Goal: Task Accomplishment & Management: Use online tool/utility

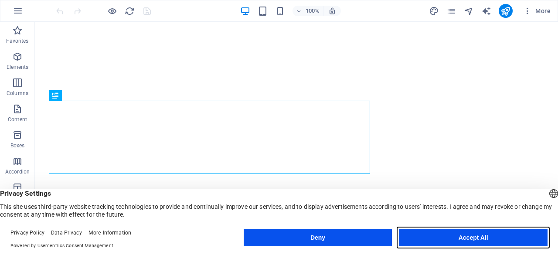
click at [423, 235] on button "Accept All" at bounding box center [473, 237] width 149 height 17
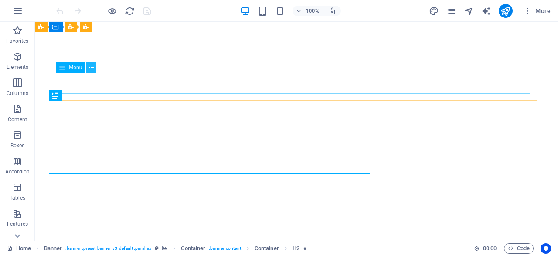
click at [93, 66] on icon at bounding box center [91, 67] width 5 height 9
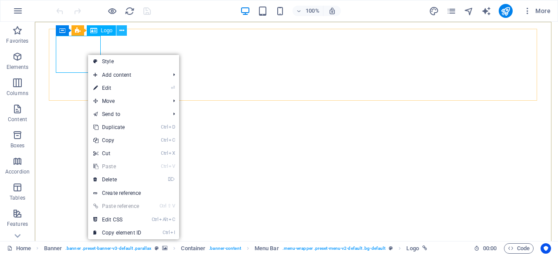
click at [120, 33] on icon at bounding box center [121, 30] width 5 height 9
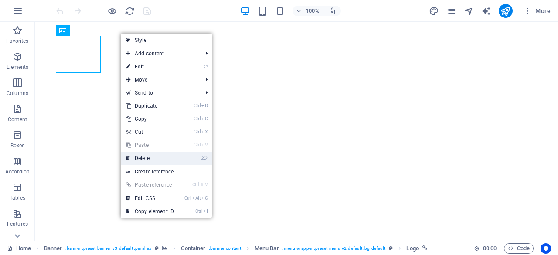
click at [157, 154] on link "⌦ Delete" at bounding box center [150, 158] width 58 height 13
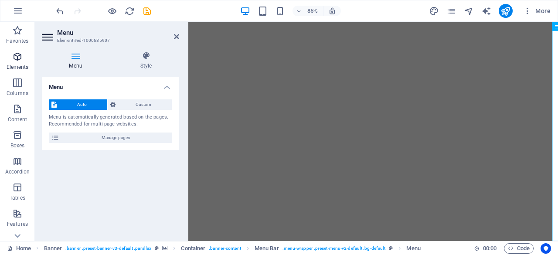
click at [21, 58] on icon "button" at bounding box center [17, 56] width 10 height 10
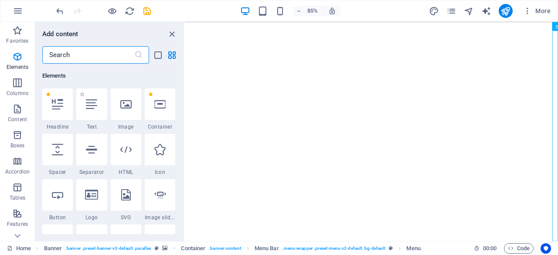
scroll to position [93, 0]
click at [124, 109] on icon at bounding box center [125, 104] width 11 height 11
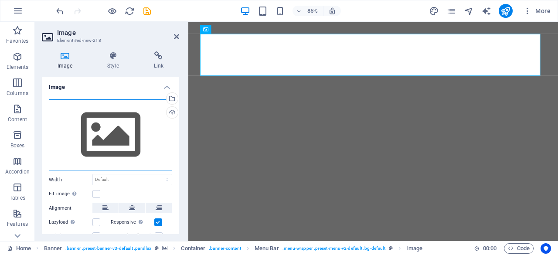
click at [111, 138] on div "Drag files here, click to choose files or select files from Files or our free s…" at bounding box center [110, 135] width 123 height 72
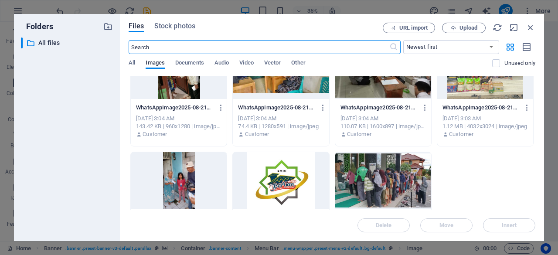
scroll to position [520, 0]
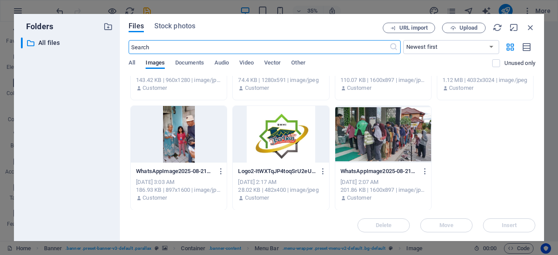
click at [298, 129] on div at bounding box center [281, 134] width 96 height 57
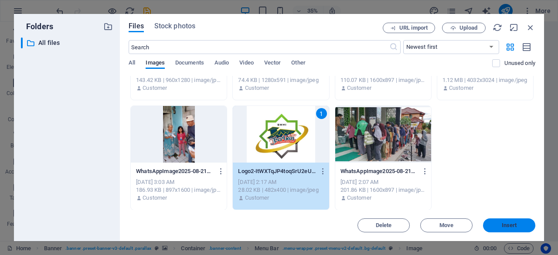
click at [508, 228] on span "Insert" at bounding box center [509, 225] width 15 height 5
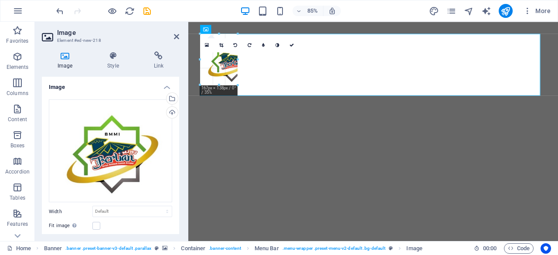
drag, startPoint x: 290, startPoint y: 109, endPoint x: 208, endPoint y: 55, distance: 97.7
type input "134"
select select "px"
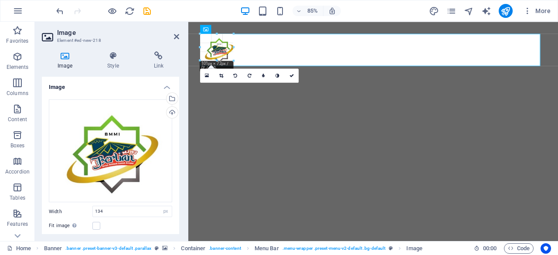
drag, startPoint x: 249, startPoint y: 73, endPoint x: 217, endPoint y: 55, distance: 36.9
type input "98"
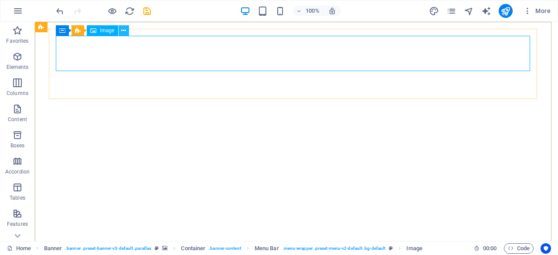
click at [125, 30] on icon at bounding box center [123, 30] width 5 height 9
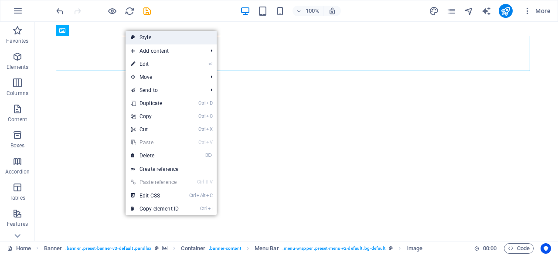
click at [159, 38] on link "Style" at bounding box center [171, 37] width 91 height 13
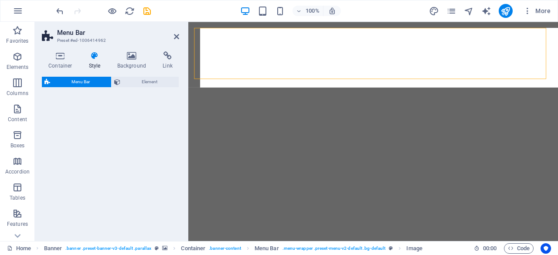
select select "rem"
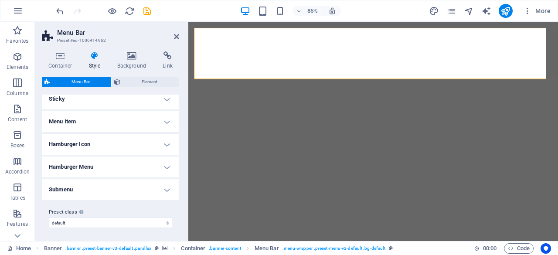
scroll to position [244, 0]
click at [166, 143] on h4 "Hamburger Icon" at bounding box center [110, 144] width 137 height 21
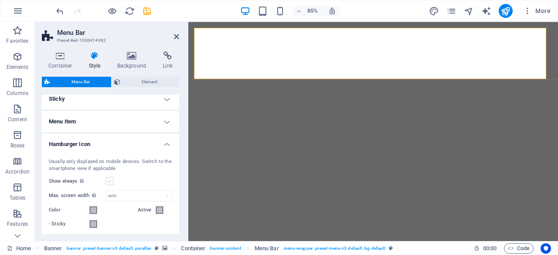
click at [108, 181] on label at bounding box center [110, 181] width 8 height 8
click at [0, 0] on input "Show always Shows the trigger for all viewports." at bounding box center [0, 0] width 0 height 0
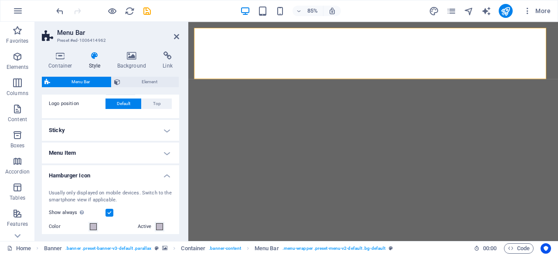
scroll to position [201, 0]
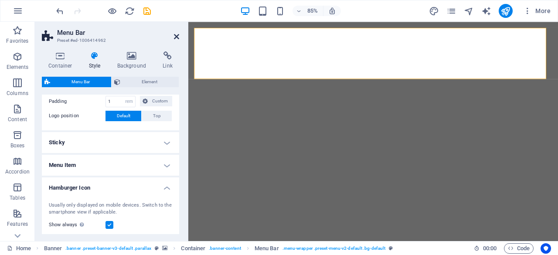
click at [174, 35] on icon at bounding box center [176, 36] width 5 height 7
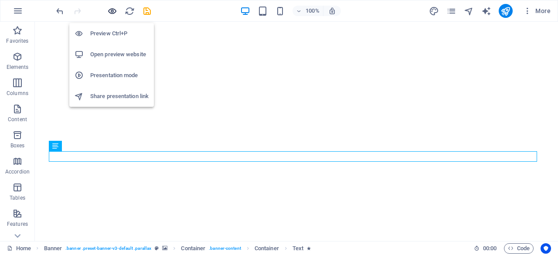
click at [111, 15] on icon "button" at bounding box center [112, 11] width 10 height 10
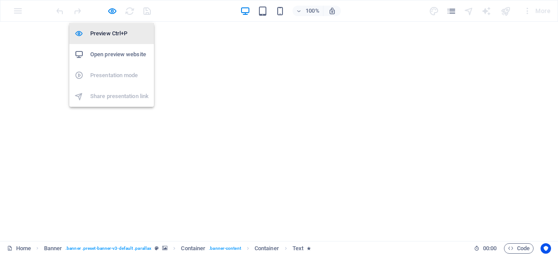
click at [111, 35] on h6 "Preview Ctrl+P" at bounding box center [119, 33] width 58 height 10
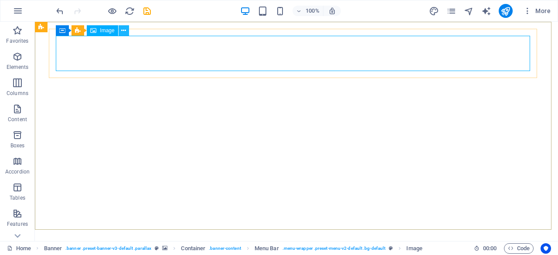
click at [123, 31] on icon at bounding box center [123, 30] width 5 height 9
click at [125, 26] on icon at bounding box center [123, 30] width 5 height 9
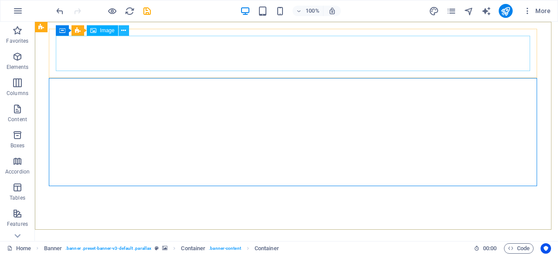
click at [123, 34] on icon at bounding box center [123, 30] width 5 height 9
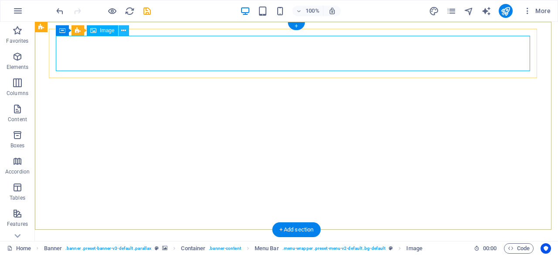
select select "px"
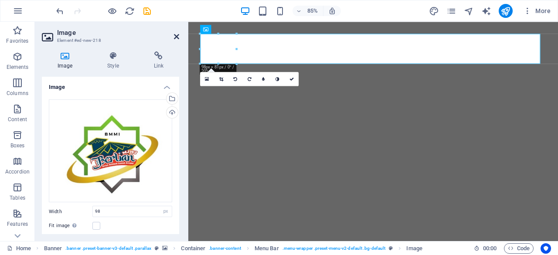
click at [177, 36] on icon at bounding box center [176, 36] width 5 height 7
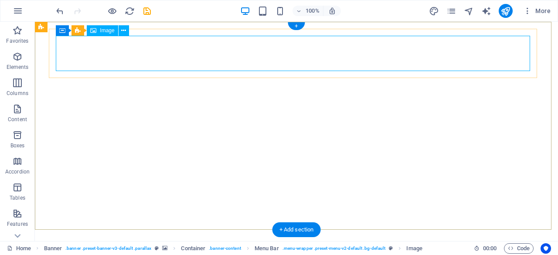
select select "px"
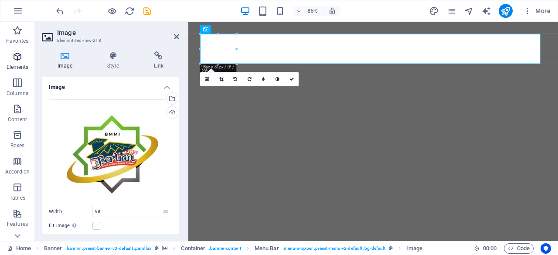
click at [22, 64] on p "Elements" at bounding box center [18, 67] width 22 height 7
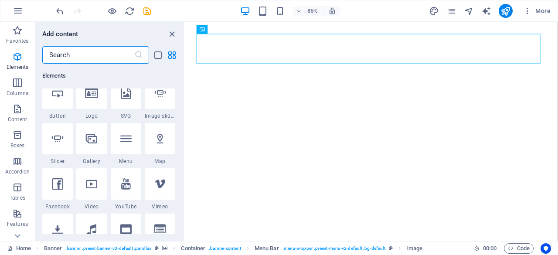
scroll to position [198, 0]
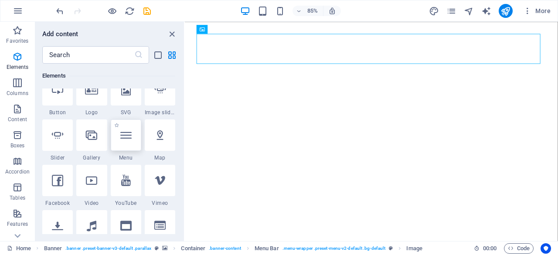
click at [130, 137] on icon at bounding box center [125, 135] width 11 height 11
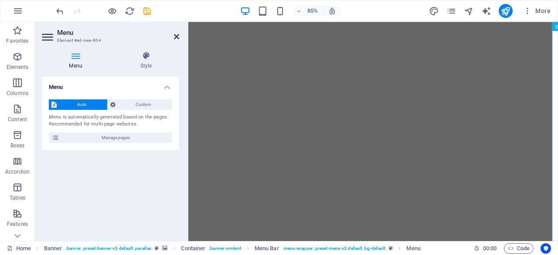
click at [177, 36] on icon at bounding box center [176, 36] width 5 height 7
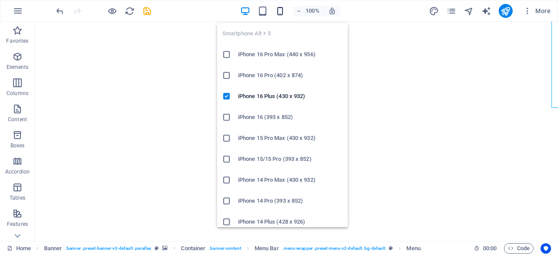
click at [277, 7] on icon "button" at bounding box center [280, 11] width 10 height 10
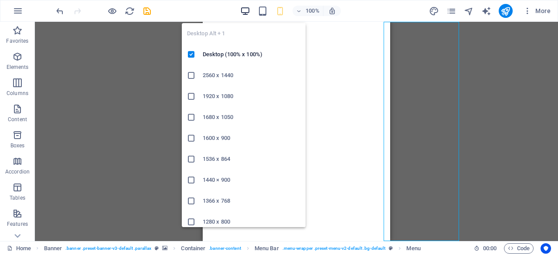
click at [248, 8] on icon "button" at bounding box center [245, 11] width 10 height 10
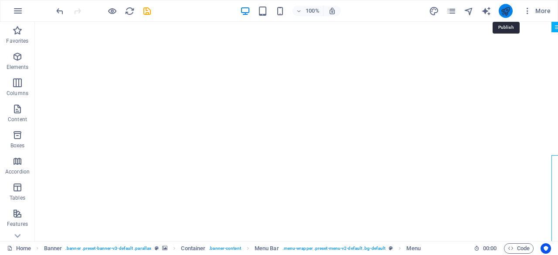
click at [503, 14] on icon "publish" at bounding box center [506, 11] width 10 height 10
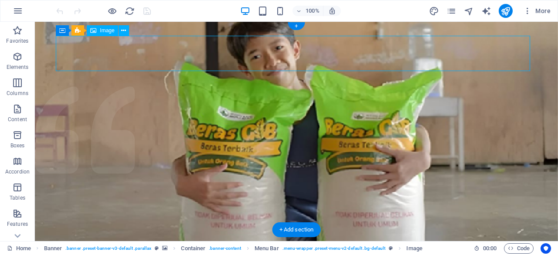
select select "px"
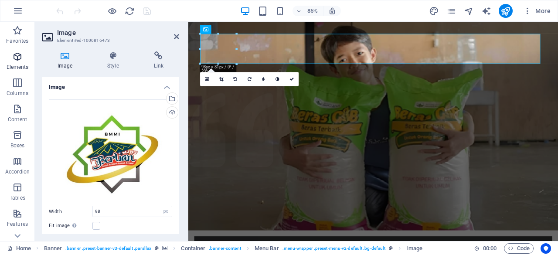
click at [19, 67] on p "Elements" at bounding box center [18, 67] width 22 height 7
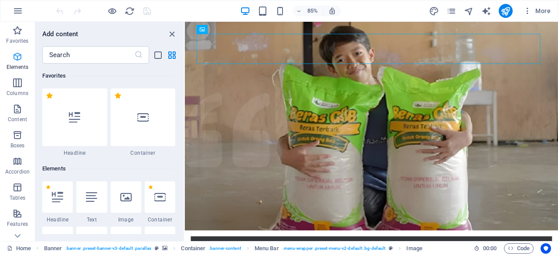
click at [20, 67] on p "Elements" at bounding box center [18, 67] width 22 height 7
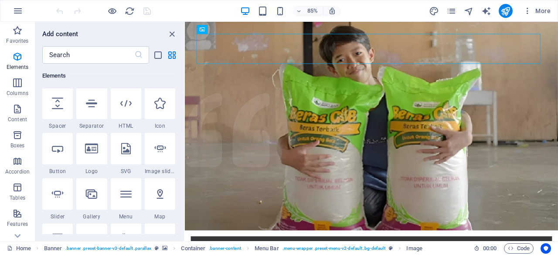
scroll to position [140, 0]
click at [125, 198] on icon at bounding box center [125, 193] width 11 height 11
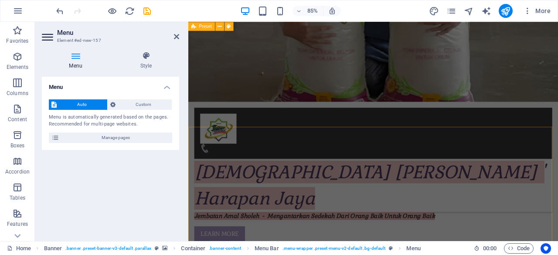
scroll to position [0, 0]
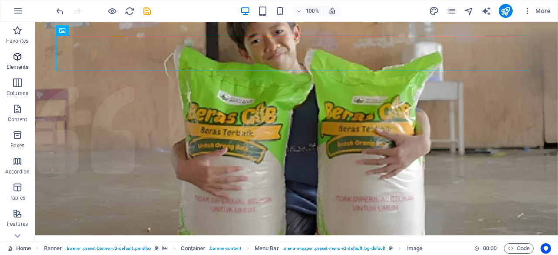
click at [19, 66] on p "Elements" at bounding box center [18, 67] width 22 height 7
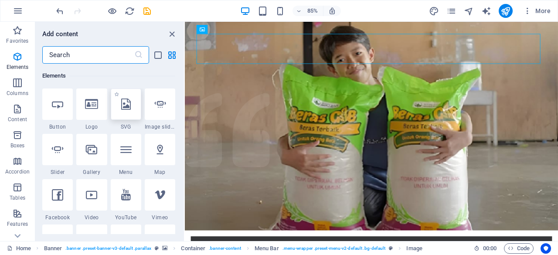
scroll to position [184, 0]
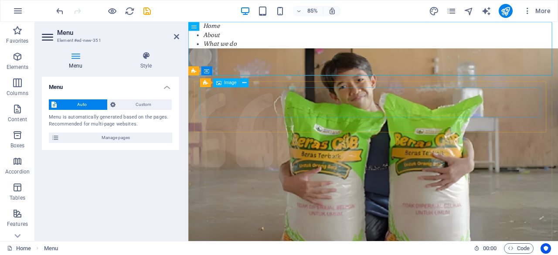
drag, startPoint x: 406, startPoint y: 48, endPoint x: 290, endPoint y: 114, distance: 134.4
drag, startPoint x: 381, startPoint y: 49, endPoint x: 290, endPoint y: 123, distance: 116.6
click at [222, 26] on button at bounding box center [218, 26] width 9 height 9
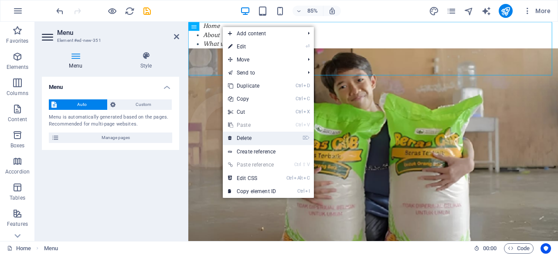
click at [263, 134] on link "⌦ Delete" at bounding box center [252, 138] width 58 height 13
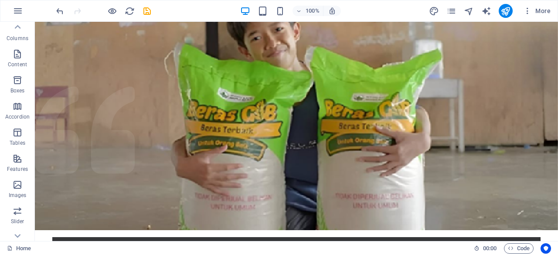
scroll to position [0, 0]
click at [20, 61] on icon "button" at bounding box center [17, 56] width 10 height 10
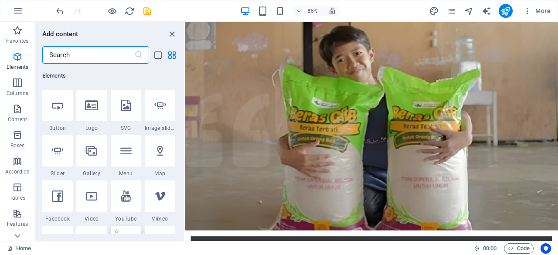
scroll to position [181, 0]
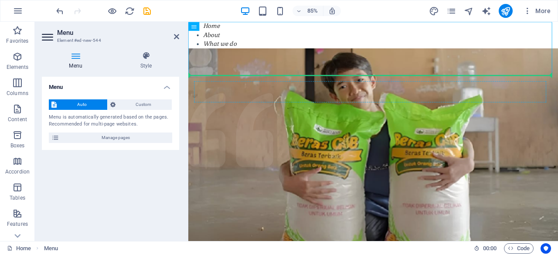
drag, startPoint x: 396, startPoint y: 47, endPoint x: 243, endPoint y: 109, distance: 165.0
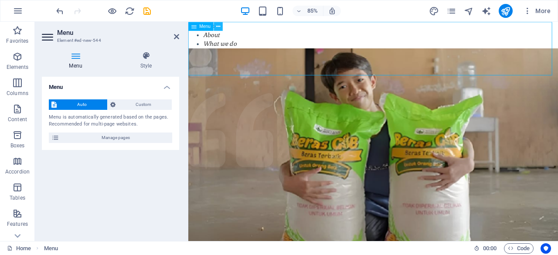
click at [218, 27] on icon at bounding box center [218, 26] width 4 height 8
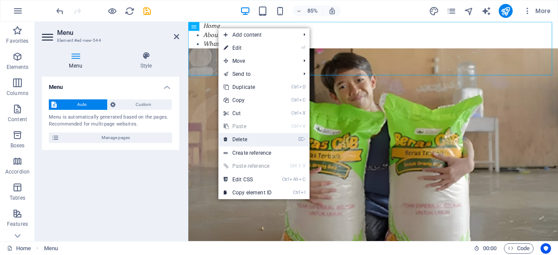
click at [256, 140] on link "⌦ Delete" at bounding box center [247, 139] width 58 height 13
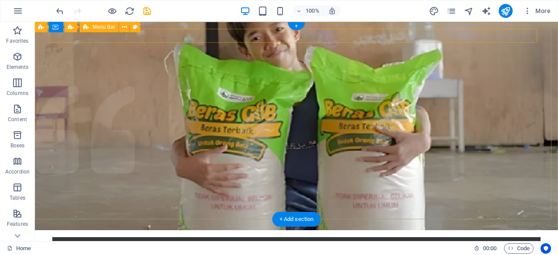
click at [208, 237] on div "Home About What we do Projects Volunteers Donate Home About What we do Projects…" at bounding box center [296, 244] width 488 height 14
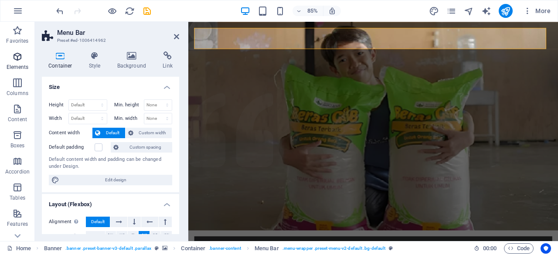
click at [19, 60] on icon "button" at bounding box center [17, 56] width 10 height 10
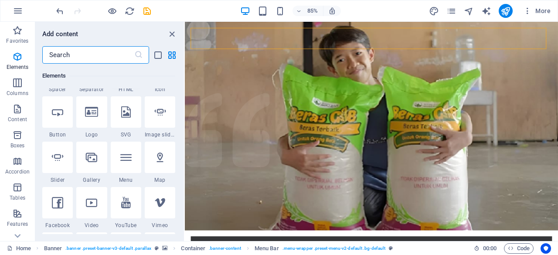
scroll to position [177, 0]
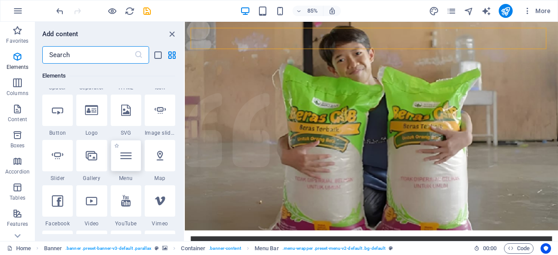
click at [123, 161] on div at bounding box center [126, 155] width 31 height 31
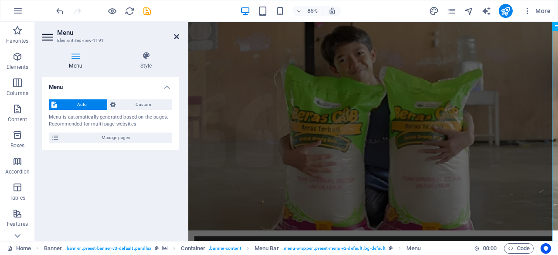
click at [175, 38] on icon at bounding box center [176, 36] width 5 height 7
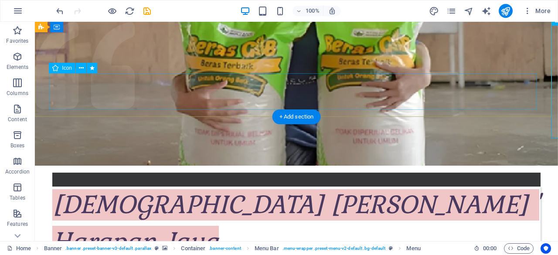
scroll to position [0, 0]
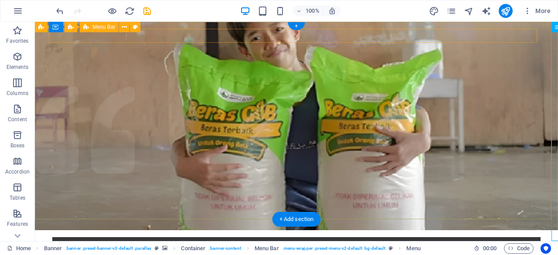
click at [202, 237] on div "Home About What we do Projects Volunteers Donate Home About What we do Projects…" at bounding box center [296, 244] width 488 height 14
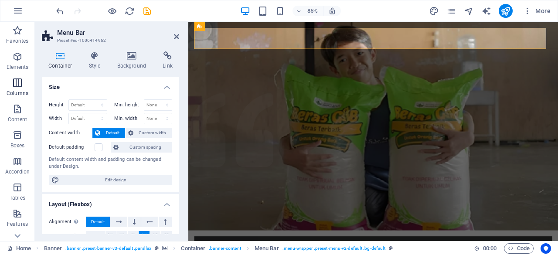
click at [22, 82] on icon "button" at bounding box center [17, 83] width 10 height 10
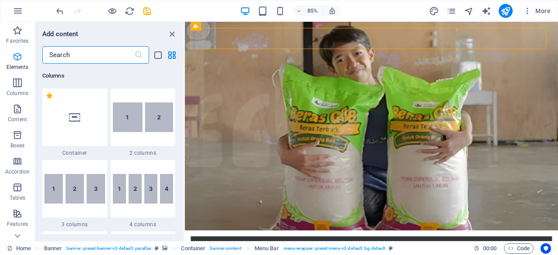
scroll to position [432, 0]
click at [20, 64] on p "Elements" at bounding box center [18, 67] width 22 height 7
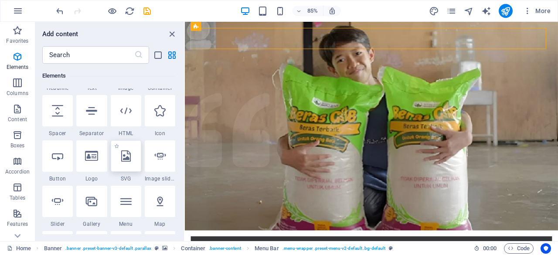
scroll to position [136, 0]
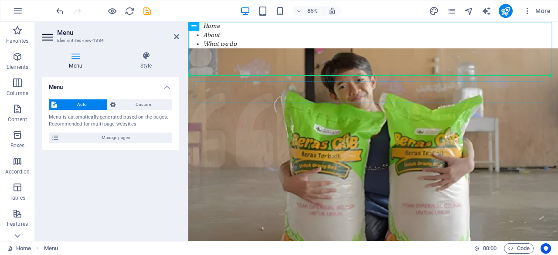
drag, startPoint x: 396, startPoint y: 46, endPoint x: 239, endPoint y: 109, distance: 168.9
drag, startPoint x: 386, startPoint y: 49, endPoint x: 298, endPoint y: 107, distance: 105.5
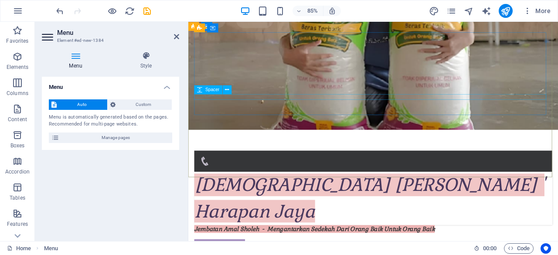
scroll to position [0, 0]
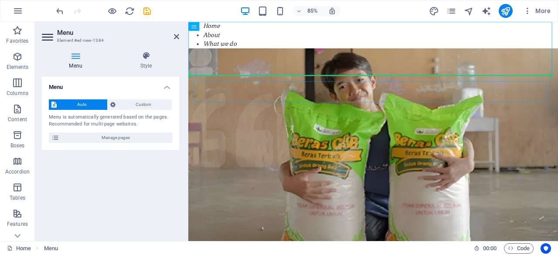
drag, startPoint x: 380, startPoint y: 50, endPoint x: 287, endPoint y: 105, distance: 108.5
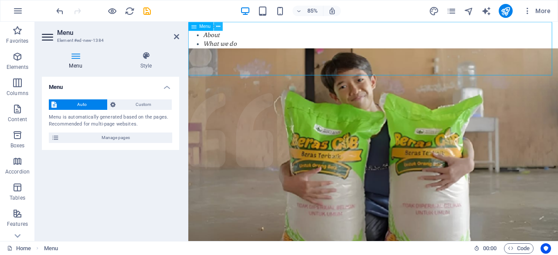
click at [221, 28] on button at bounding box center [218, 26] width 9 height 9
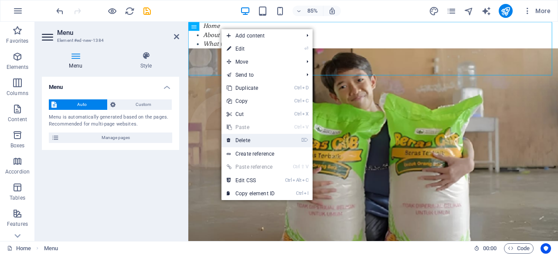
drag, startPoint x: 258, startPoint y: 137, endPoint x: 222, endPoint y: 115, distance: 41.5
click at [257, 137] on link "⌦ Delete" at bounding box center [251, 140] width 58 height 13
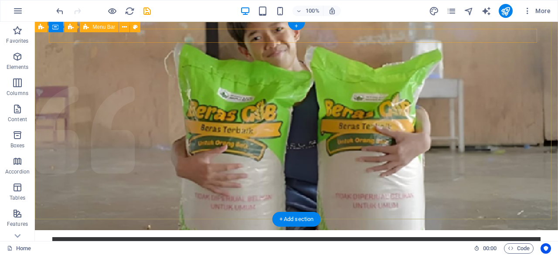
click at [169, 237] on div "Home About What we do Projects Volunteers Donate Home About What we do Projects…" at bounding box center [296, 244] width 488 height 14
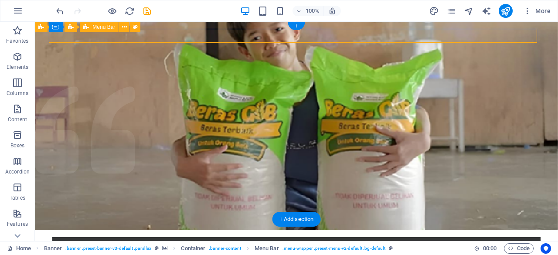
click at [167, 237] on div "Home About What we do Projects Volunteers Donate Home About What we do Projects…" at bounding box center [296, 244] width 488 height 14
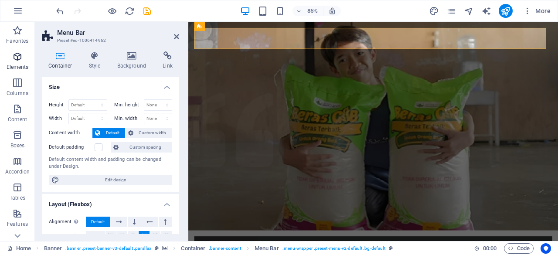
click at [20, 64] on p "Elements" at bounding box center [18, 67] width 22 height 7
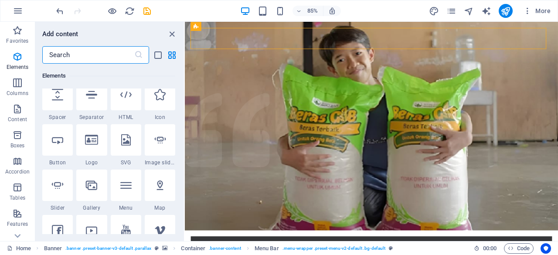
scroll to position [149, 0]
click at [93, 145] on div at bounding box center [91, 138] width 31 height 31
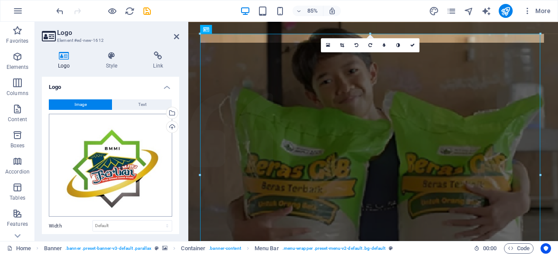
click at [95, 142] on div "Drag files here, click to choose files or select files from Files or our free s…" at bounding box center [110, 165] width 123 height 103
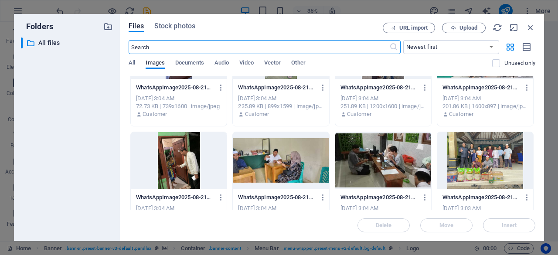
scroll to position [520, 0]
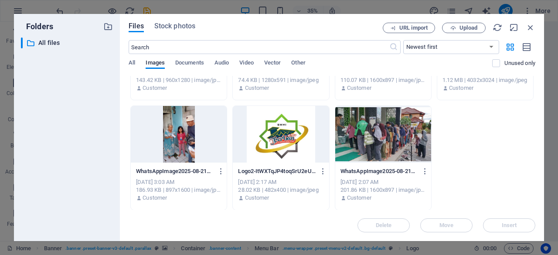
click at [282, 138] on div at bounding box center [281, 134] width 96 height 57
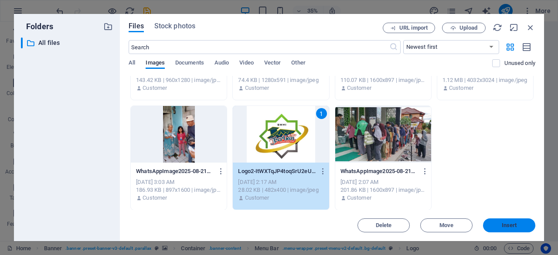
click at [495, 220] on button "Insert" at bounding box center [509, 225] width 52 height 14
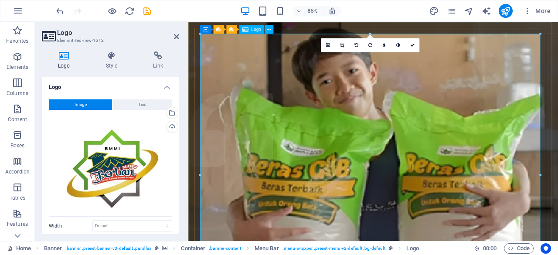
drag, startPoint x: 730, startPoint y: 55, endPoint x: 412, endPoint y: 194, distance: 347.4
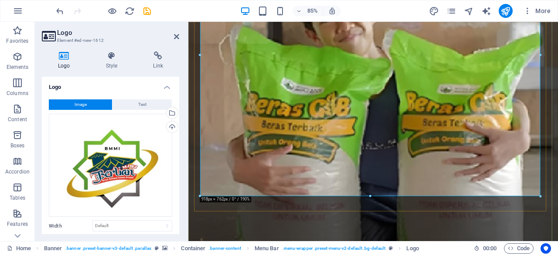
scroll to position [146, 0]
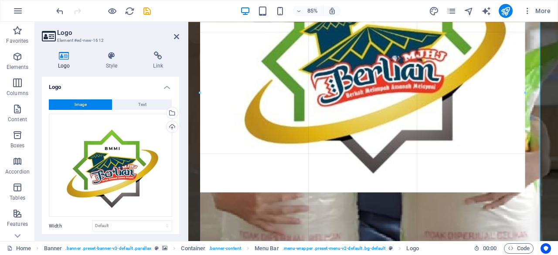
type input "877"
select select "px"
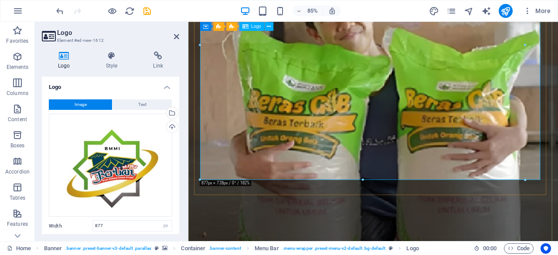
drag, startPoint x: 714, startPoint y: 201, endPoint x: 407, endPoint y: 109, distance: 320.8
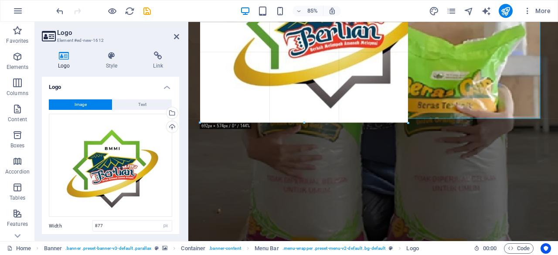
drag, startPoint x: 524, startPoint y: 178, endPoint x: 314, endPoint y: 65, distance: 238.2
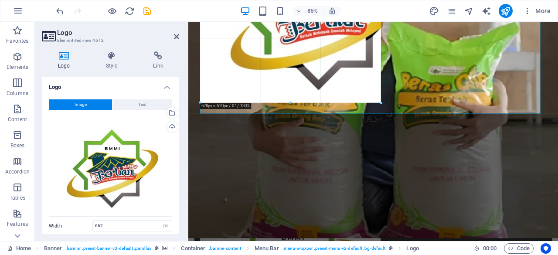
drag, startPoint x: 445, startPoint y: 112, endPoint x: 300, endPoint y: 48, distance: 157.8
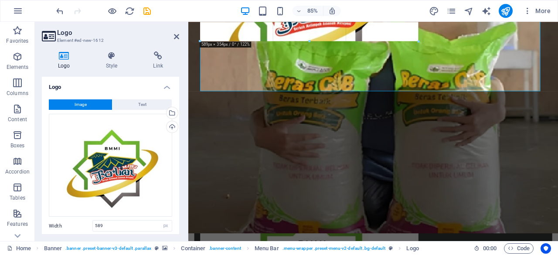
drag, startPoint x: 418, startPoint y: 89, endPoint x: 261, endPoint y: 30, distance: 167.3
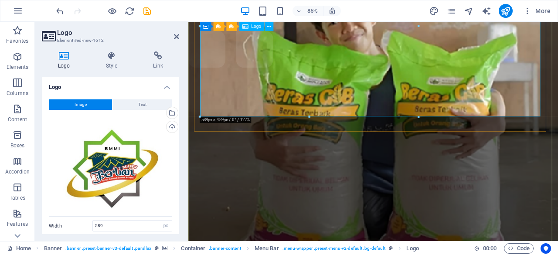
scroll to position [118, 0]
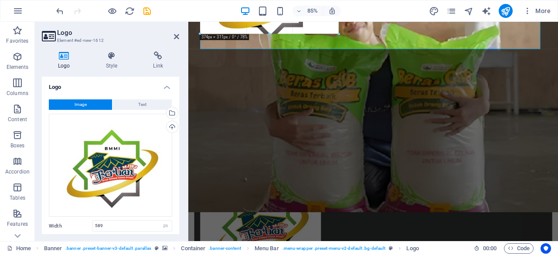
drag, startPoint x: 420, startPoint y: 113, endPoint x: 304, endPoint y: 39, distance: 137.1
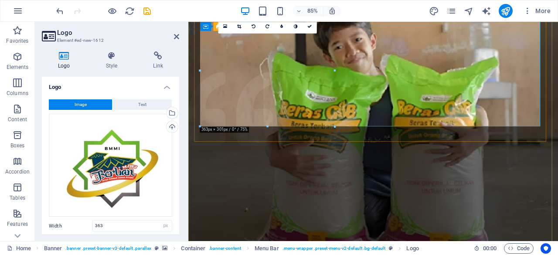
scroll to position [4, 0]
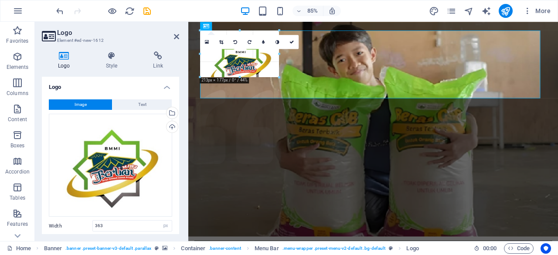
drag, startPoint x: 335, startPoint y: 140, endPoint x: 243, endPoint y: 84, distance: 107.6
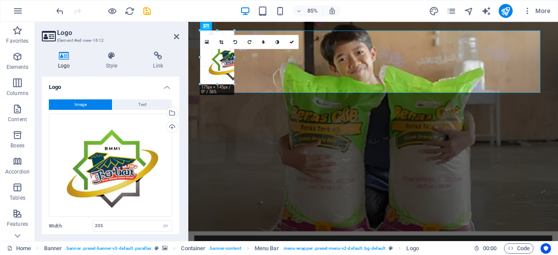
drag, startPoint x: 276, startPoint y: 95, endPoint x: 206, endPoint y: 54, distance: 81.7
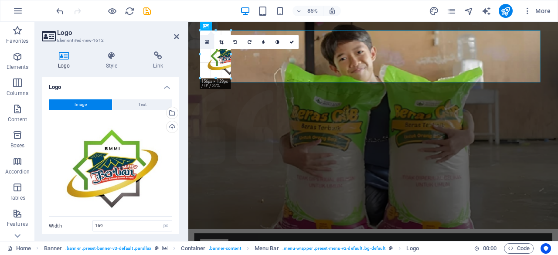
drag, startPoint x: 263, startPoint y: 81, endPoint x: 205, endPoint y: 47, distance: 67.6
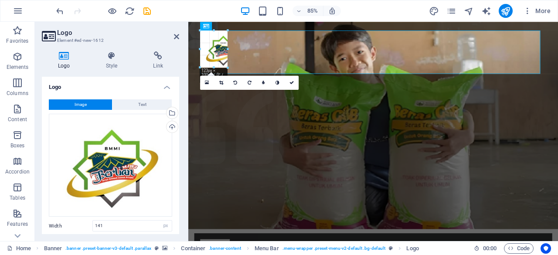
drag, startPoint x: 253, startPoint y: 73, endPoint x: 201, endPoint y: 48, distance: 57.3
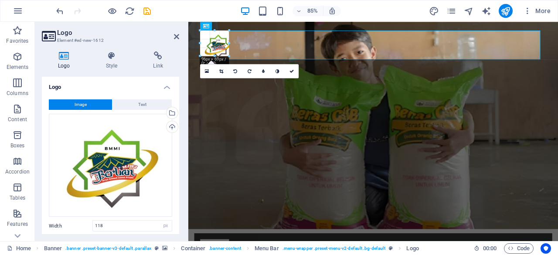
drag, startPoint x: 243, startPoint y: 65, endPoint x: 206, endPoint y: 47, distance: 41.5
type input "92"
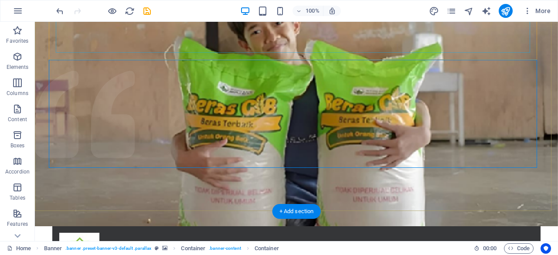
scroll to position [16, 0]
click at [181, 232] on div at bounding box center [296, 248] width 474 height 33
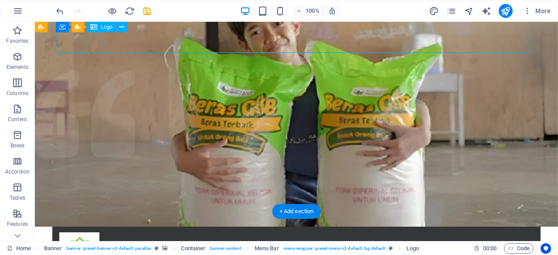
click at [181, 232] on div at bounding box center [296, 248] width 474 height 33
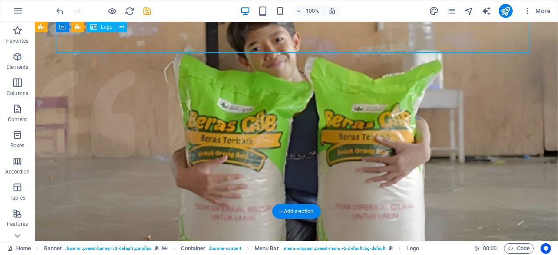
select select "px"
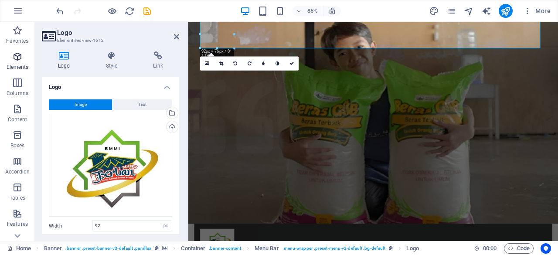
click at [21, 62] on span "Elements" at bounding box center [17, 61] width 35 height 21
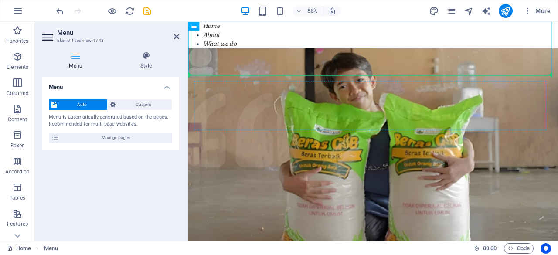
scroll to position [0, 0]
drag, startPoint x: 389, startPoint y: 47, endPoint x: 280, endPoint y: 121, distance: 132.2
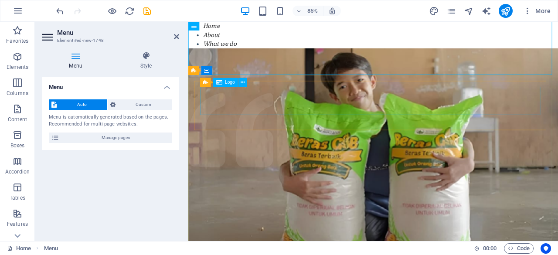
drag, startPoint x: 408, startPoint y: 49, endPoint x: 289, endPoint y: 122, distance: 139.3
drag, startPoint x: 404, startPoint y: 48, endPoint x: 276, endPoint y: 137, distance: 156.2
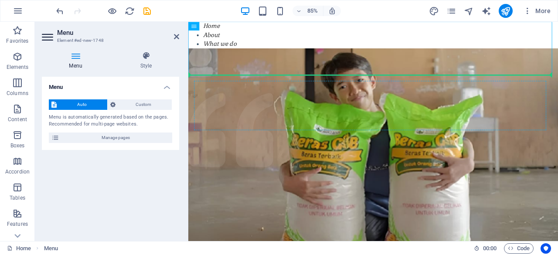
drag, startPoint x: 383, startPoint y: 50, endPoint x: 251, endPoint y: 133, distance: 156.4
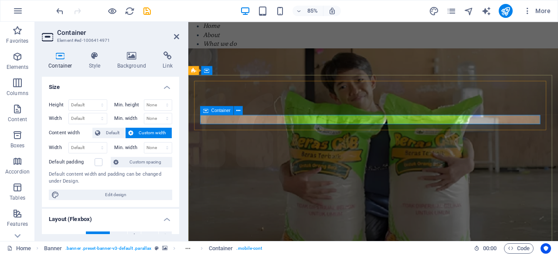
drag, startPoint x: 394, startPoint y: 49, endPoint x: 261, endPoint y: 136, distance: 159.2
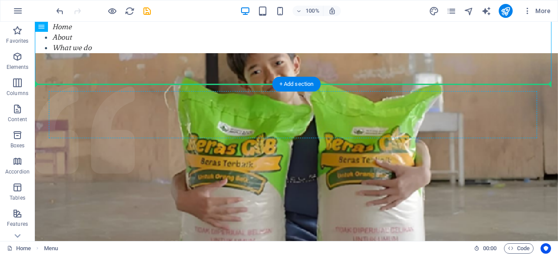
drag, startPoint x: 241, startPoint y: 48, endPoint x: 249, endPoint y: 124, distance: 77.1
drag, startPoint x: 88, startPoint y: 49, endPoint x: 174, endPoint y: 122, distance: 112.7
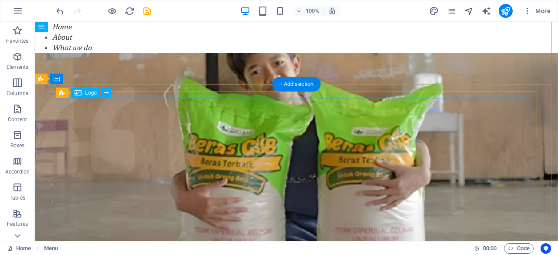
drag, startPoint x: 105, startPoint y: 50, endPoint x: 128, endPoint y: 129, distance: 82.2
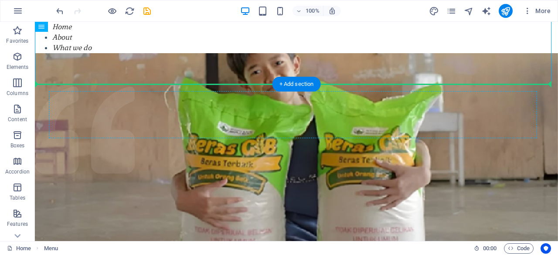
drag, startPoint x: 75, startPoint y: 48, endPoint x: 142, endPoint y: 125, distance: 102.3
drag, startPoint x: 75, startPoint y: 50, endPoint x: 183, endPoint y: 110, distance: 124.4
drag, startPoint x: 77, startPoint y: 51, endPoint x: 216, endPoint y: 108, distance: 150.8
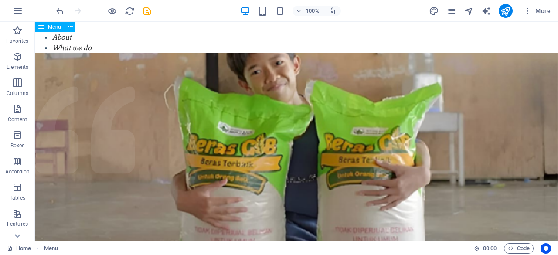
click at [42, 27] on icon at bounding box center [41, 27] width 6 height 10
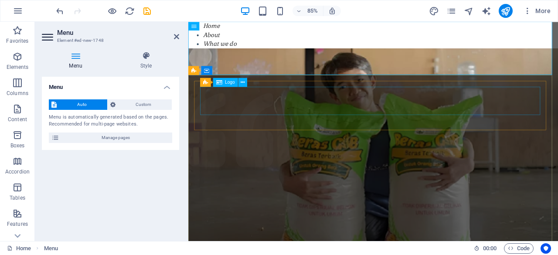
drag, startPoint x: 388, startPoint y: 49, endPoint x: 254, endPoint y: 122, distance: 152.4
click at [219, 27] on icon at bounding box center [218, 26] width 4 height 8
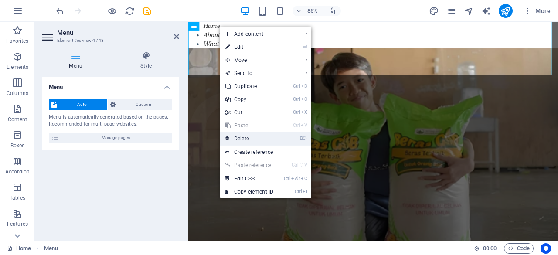
click at [249, 136] on link "⌦ Delete" at bounding box center [249, 138] width 58 height 13
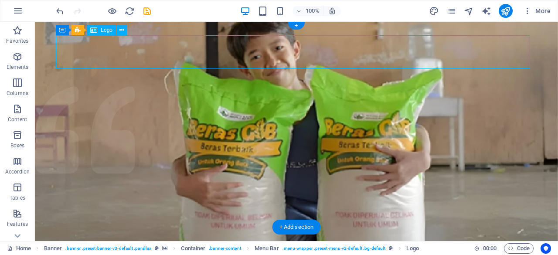
select select "px"
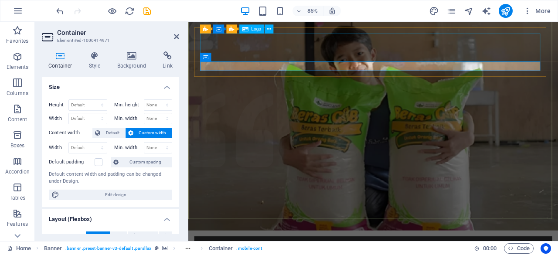
select select "px"
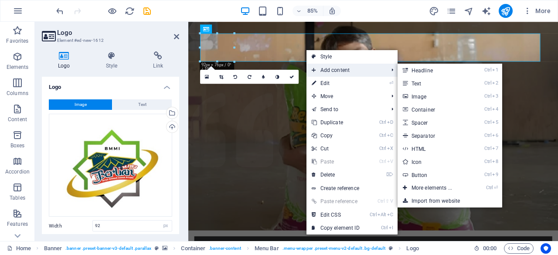
click at [386, 74] on li "Add content Ctrl 1 Headline Ctrl 2 Text Ctrl 3 Image Ctrl 4 Container Ctrl 5 Sp…" at bounding box center [352, 70] width 91 height 13
click at [441, 188] on link "Ctrl ⏎ More elements ..." at bounding box center [434, 187] width 72 height 13
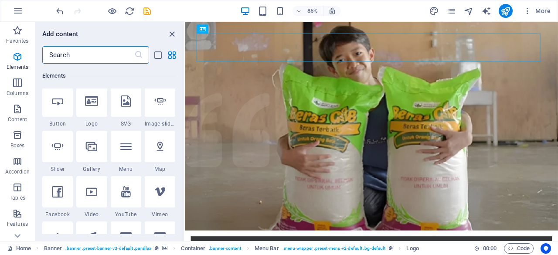
scroll to position [190, 0]
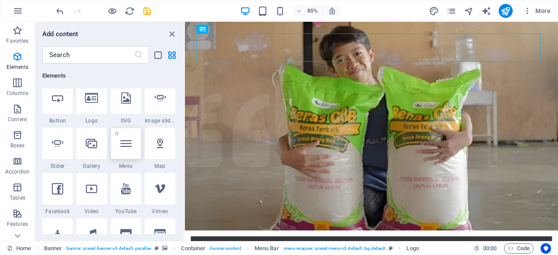
click at [126, 149] on icon at bounding box center [125, 143] width 11 height 11
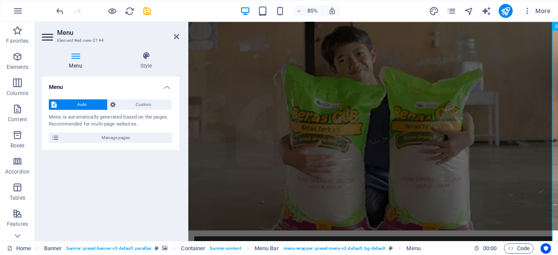
click at [79, 56] on icon at bounding box center [76, 55] width 68 height 9
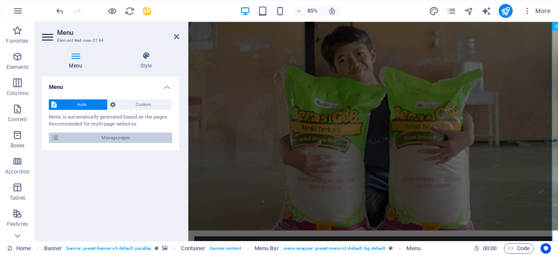
click at [106, 140] on span "Manage pages" at bounding box center [116, 138] width 108 height 10
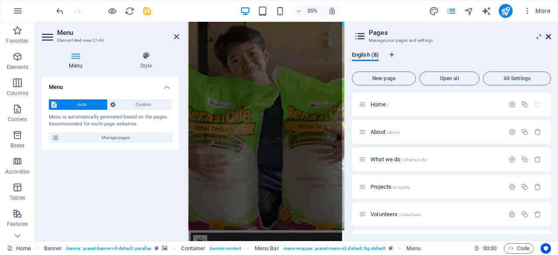
click at [549, 36] on icon at bounding box center [548, 36] width 5 height 7
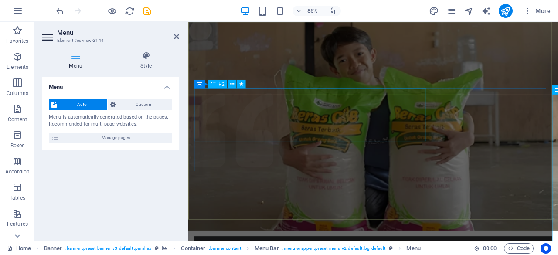
scroll to position [0, 0]
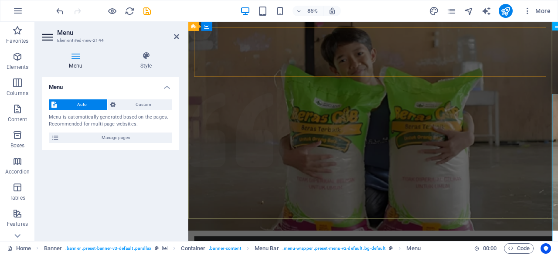
click at [556, 24] on icon at bounding box center [558, 25] width 5 height 9
click at [176, 37] on icon at bounding box center [176, 36] width 5 height 7
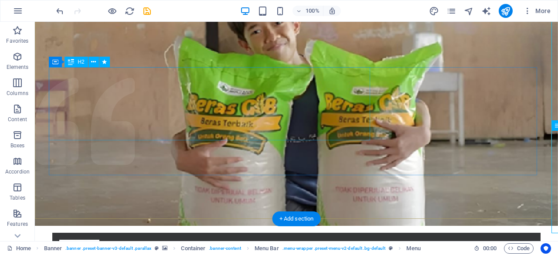
scroll to position [0, 0]
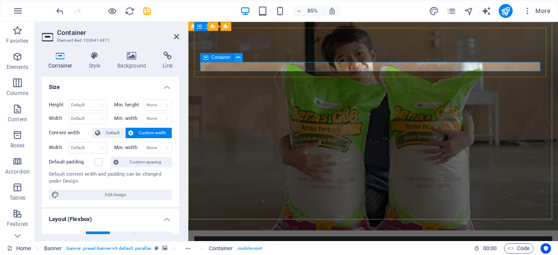
click at [240, 59] on icon at bounding box center [238, 58] width 4 height 8
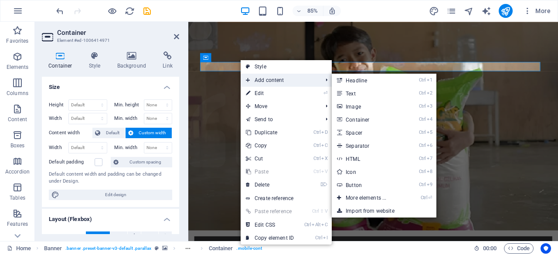
click at [291, 81] on span "Add content" at bounding box center [280, 80] width 78 height 13
click at [368, 199] on link "Ctrl ⏎ More elements ..." at bounding box center [368, 197] width 72 height 13
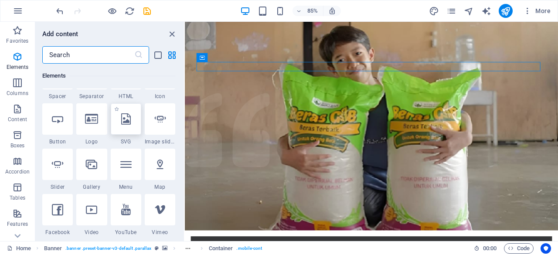
scroll to position [170, 0]
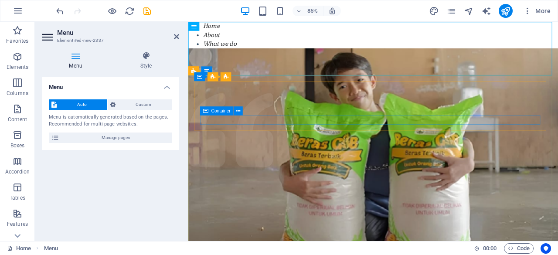
drag, startPoint x: 391, startPoint y: 48, endPoint x: 226, endPoint y: 139, distance: 188.0
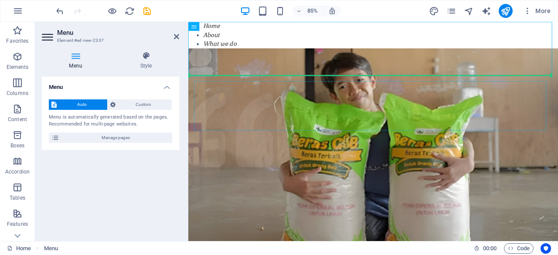
drag, startPoint x: 304, startPoint y: 51, endPoint x: 339, endPoint y: 124, distance: 80.6
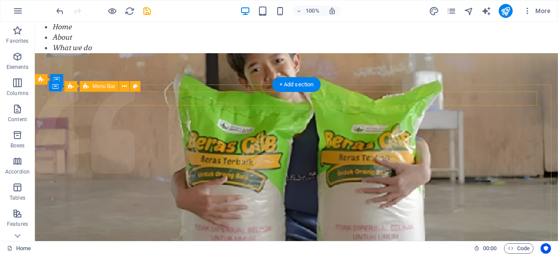
drag, startPoint x: 75, startPoint y: 45, endPoint x: 107, endPoint y: 99, distance: 63.0
drag, startPoint x: 93, startPoint y: 52, endPoint x: 113, endPoint y: 101, distance: 52.5
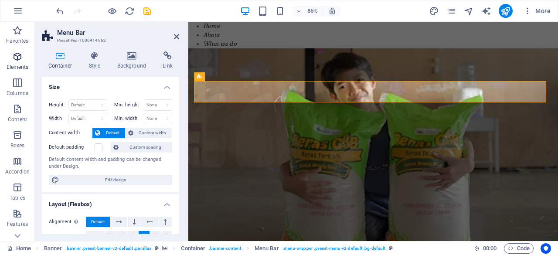
click at [15, 61] on icon "button" at bounding box center [17, 56] width 10 height 10
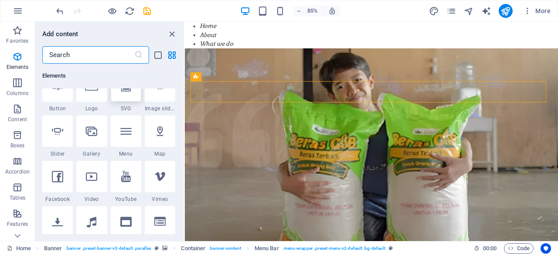
scroll to position [212, 0]
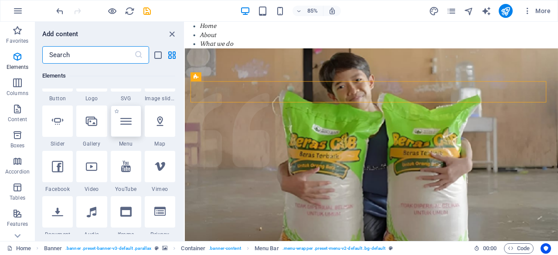
click at [123, 128] on div at bounding box center [126, 121] width 31 height 31
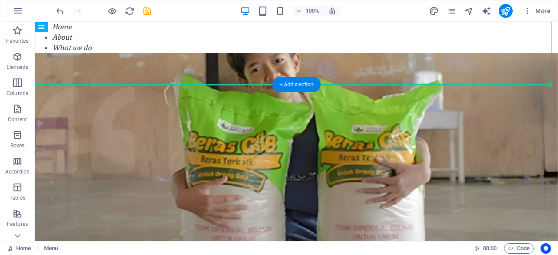
drag, startPoint x: 241, startPoint y: 48, endPoint x: 251, endPoint y: 96, distance: 48.9
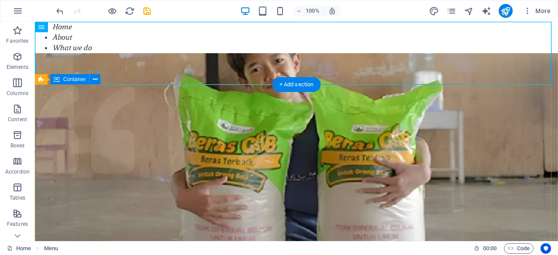
drag, startPoint x: 72, startPoint y: 51, endPoint x: 208, endPoint y: 90, distance: 141.7
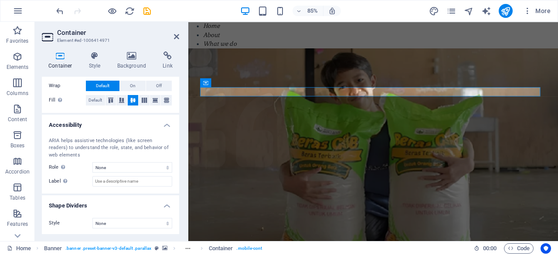
scroll to position [0, 0]
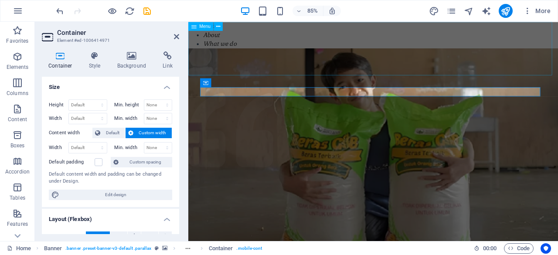
click at [199, 27] on div "Menu" at bounding box center [200, 26] width 25 height 9
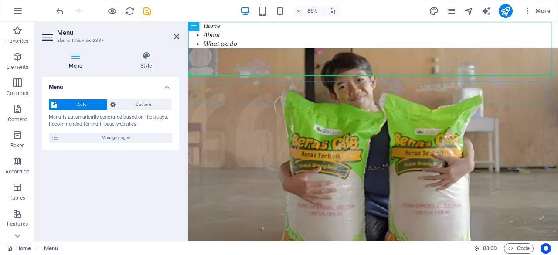
drag, startPoint x: 393, startPoint y: 49, endPoint x: 239, endPoint y: 109, distance: 165.5
drag, startPoint x: 261, startPoint y: 73, endPoint x: 269, endPoint y: 109, distance: 37.6
drag, startPoint x: 277, startPoint y: 63, endPoint x: 288, endPoint y: 110, distance: 48.4
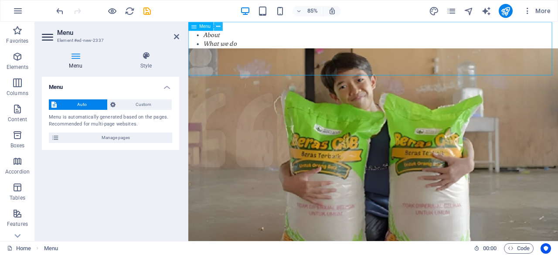
click at [217, 27] on icon at bounding box center [218, 26] width 4 height 8
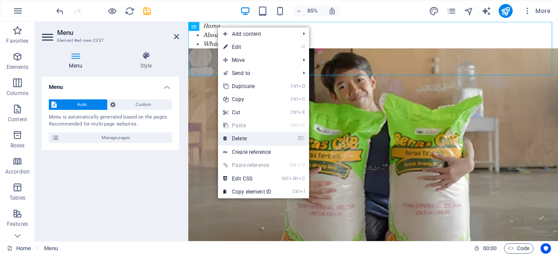
click at [253, 136] on link "⌦ Delete" at bounding box center [247, 138] width 58 height 13
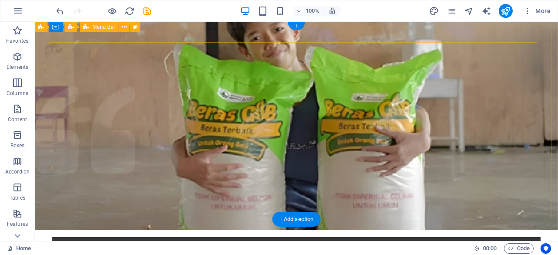
click at [237, 237] on div "Home About What we do Projects Volunteers Donate Home About What we do Projects…" at bounding box center [296, 244] width 488 height 14
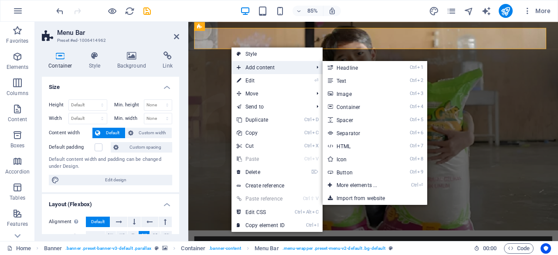
click at [252, 67] on span "Add content" at bounding box center [271, 67] width 78 height 13
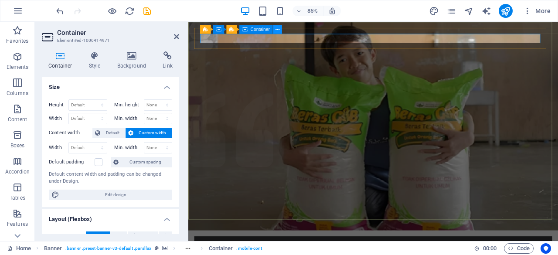
click at [277, 30] on icon at bounding box center [278, 29] width 4 height 8
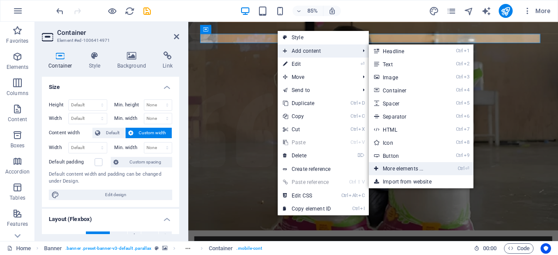
click at [419, 167] on link "Ctrl ⏎ More elements ..." at bounding box center [405, 168] width 72 height 13
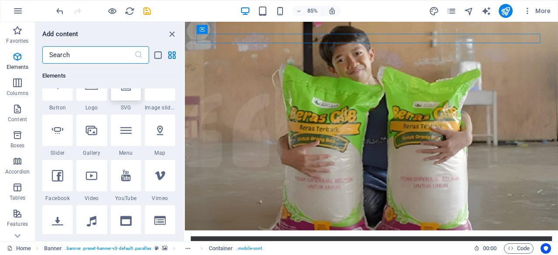
scroll to position [205, 0]
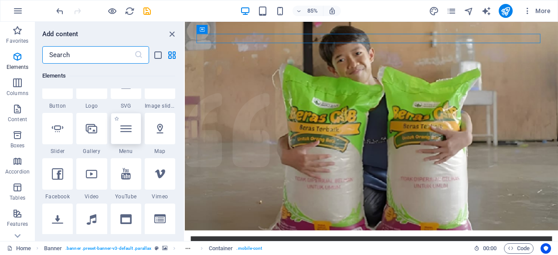
click at [129, 134] on div at bounding box center [126, 128] width 31 height 31
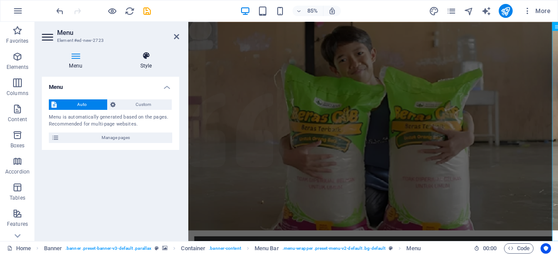
click at [145, 60] on h4 "Style" at bounding box center [146, 60] width 66 height 18
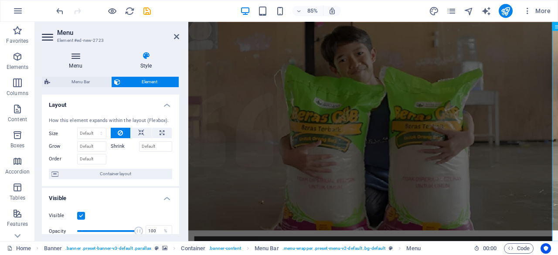
click at [76, 65] on h4 "Menu" at bounding box center [77, 60] width 71 height 18
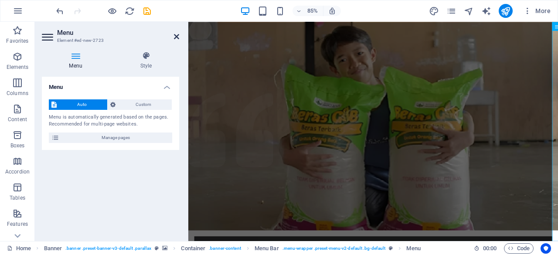
click at [178, 34] on icon at bounding box center [176, 36] width 5 height 7
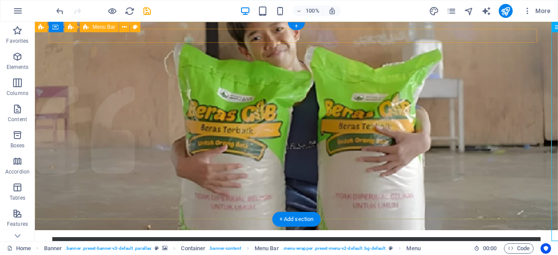
click at [184, 237] on div "Home About What we do Projects Volunteers Donate Home About What we do Projects…" at bounding box center [296, 244] width 488 height 14
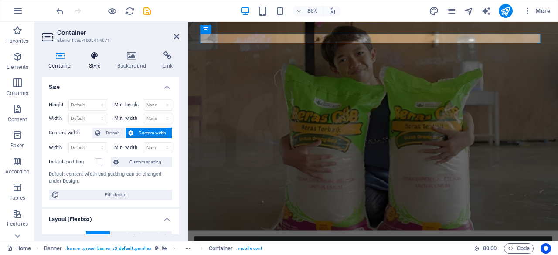
click at [95, 63] on h4 "Style" at bounding box center [96, 60] width 28 height 18
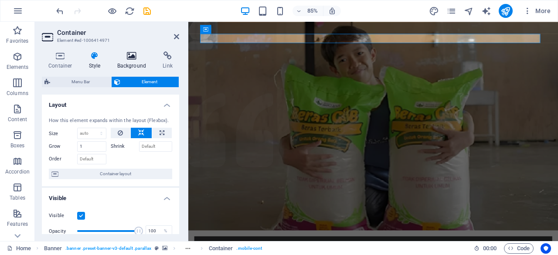
click at [135, 61] on h4 "Background" at bounding box center [134, 60] width 46 height 18
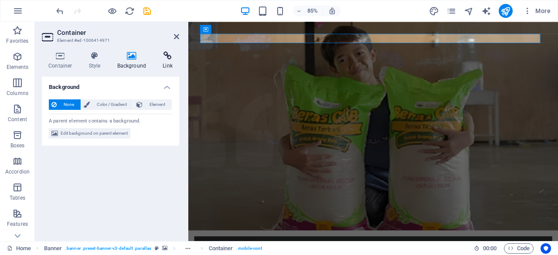
click at [166, 61] on h4 "Link" at bounding box center [167, 60] width 23 height 18
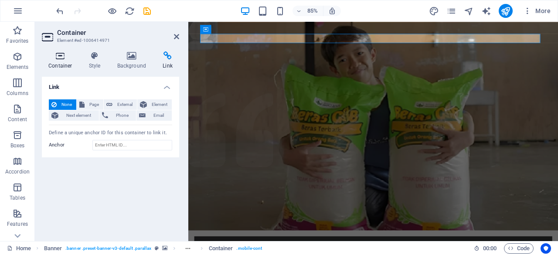
click at [63, 64] on h4 "Container" at bounding box center [62, 60] width 41 height 18
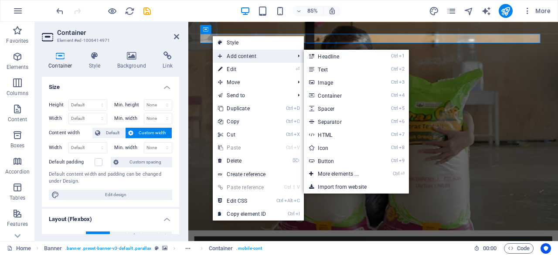
click at [272, 59] on span "Add content" at bounding box center [252, 56] width 78 height 13
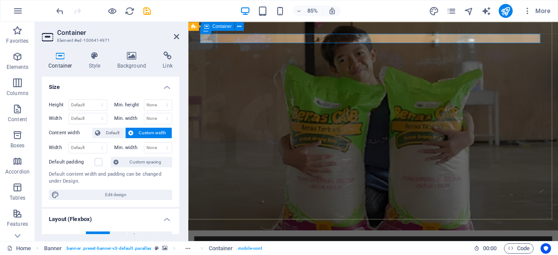
click at [205, 29] on icon at bounding box center [207, 26] width 5 height 9
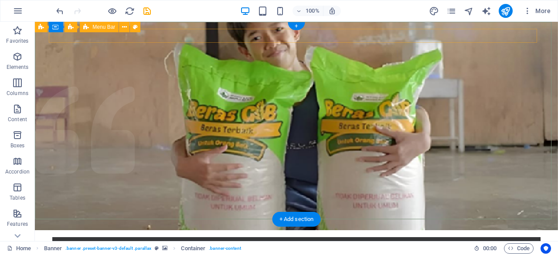
click at [208, 237] on div "Home About What we do Projects Volunteers Donate Home About What we do Projects…" at bounding box center [296, 244] width 488 height 14
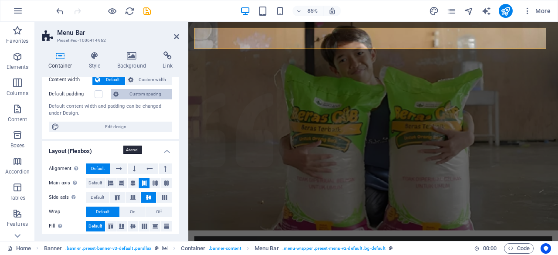
scroll to position [0, 0]
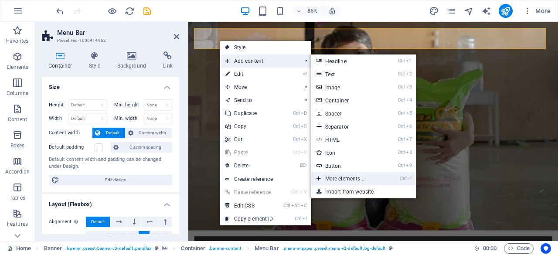
click at [359, 178] on link "Ctrl ⏎ More elements ..." at bounding box center [347, 178] width 72 height 13
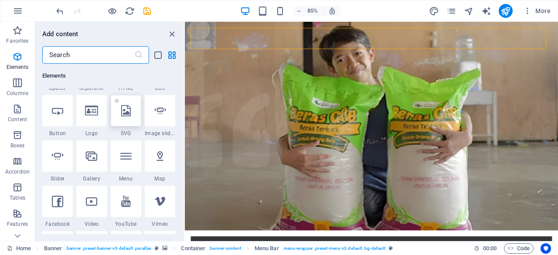
scroll to position [177, 0]
click at [129, 164] on div at bounding box center [126, 155] width 31 height 31
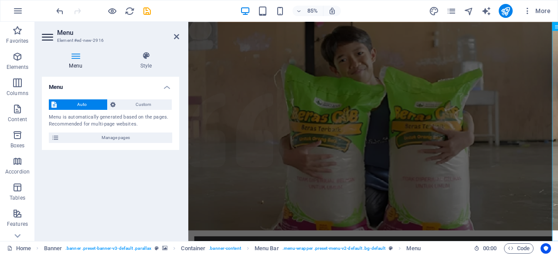
click at [174, 37] on header "Menu Element #ed-new-2916" at bounding box center [110, 33] width 137 height 23
click at [178, 37] on icon at bounding box center [176, 36] width 5 height 7
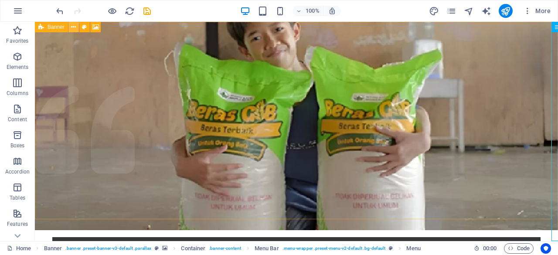
click at [72, 27] on icon at bounding box center [73, 27] width 5 height 9
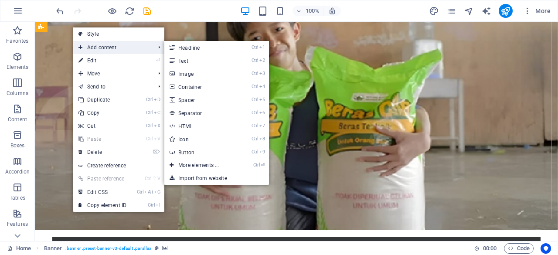
click at [92, 44] on span "Add content" at bounding box center [112, 47] width 78 height 13
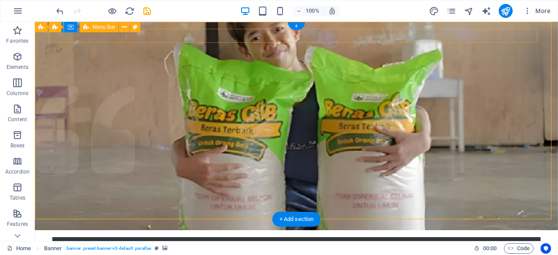
click at [126, 237] on div "Home About What we do Projects Volunteers Donate Home About What we do Projects…" at bounding box center [296, 244] width 488 height 14
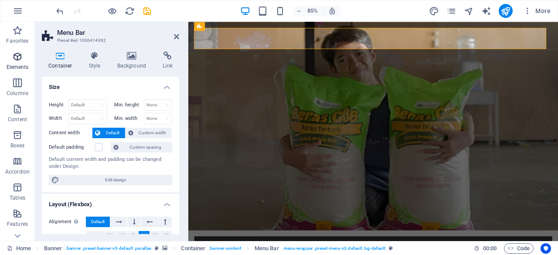
click at [18, 65] on p "Elements" at bounding box center [18, 67] width 22 height 7
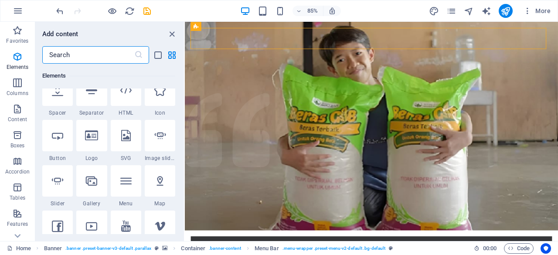
scroll to position [155, 0]
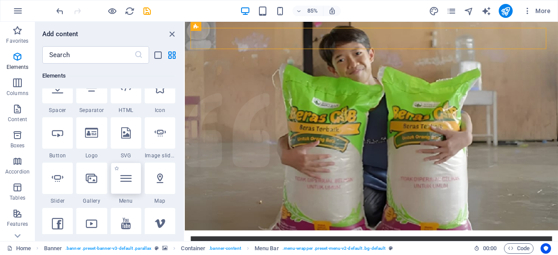
click at [129, 178] on icon at bounding box center [125, 178] width 11 height 11
click at [185, 178] on div "Container H2 Banner Banner Container Container Image Banner Container Menu Bar …" at bounding box center [371, 131] width 373 height 219
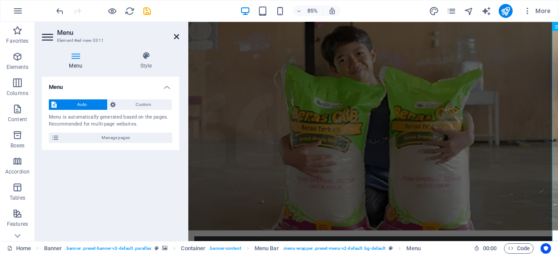
click at [175, 38] on icon at bounding box center [176, 36] width 5 height 7
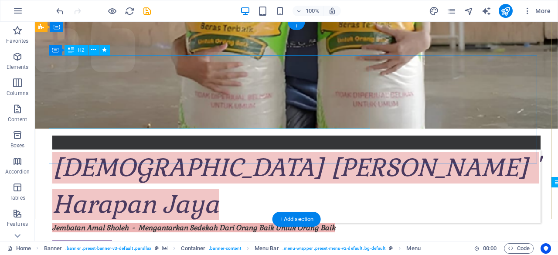
scroll to position [0, 0]
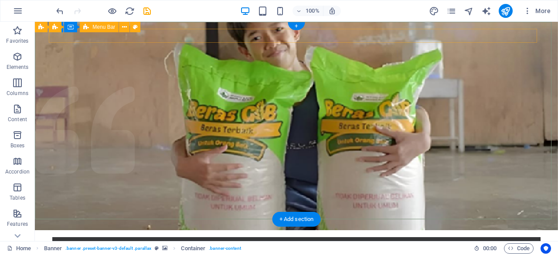
click at [211, 237] on div "Home About What we do Projects Volunteers Donate Home About What we do Projects…" at bounding box center [296, 244] width 488 height 14
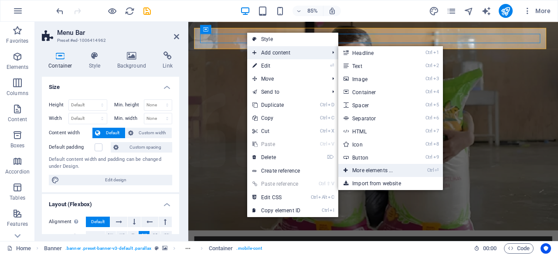
click at [393, 168] on link "Ctrl ⏎ More elements ..." at bounding box center [374, 170] width 72 height 13
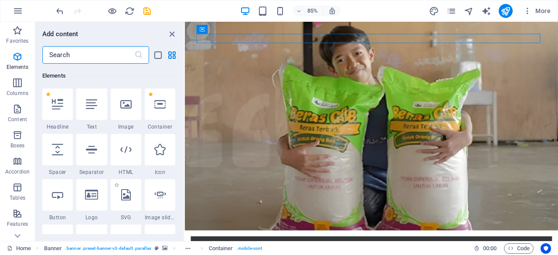
scroll to position [166, 0]
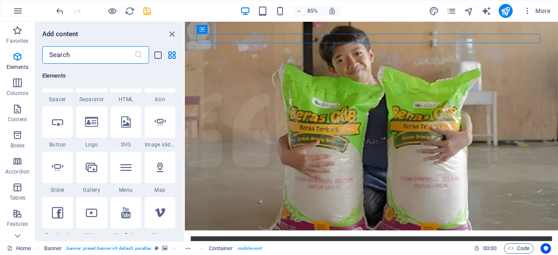
click at [124, 175] on div at bounding box center [126, 167] width 31 height 31
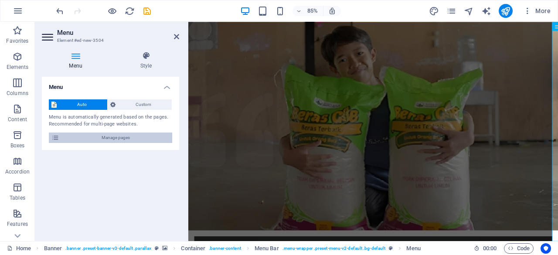
click at [116, 137] on span "Manage pages" at bounding box center [116, 138] width 108 height 10
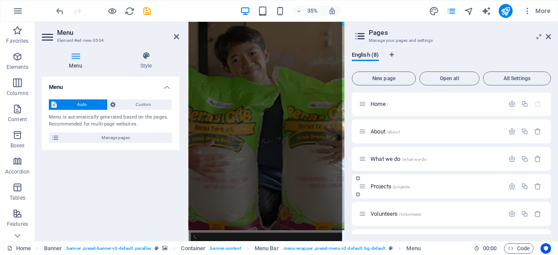
scroll to position [0, 0]
click at [550, 38] on icon at bounding box center [548, 36] width 5 height 7
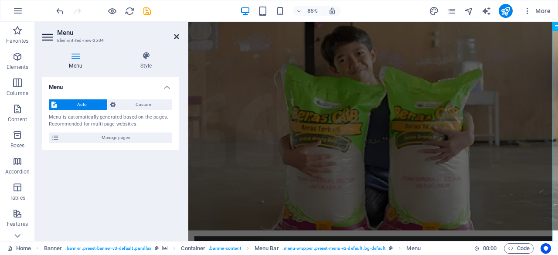
click at [178, 36] on icon at bounding box center [176, 36] width 5 height 7
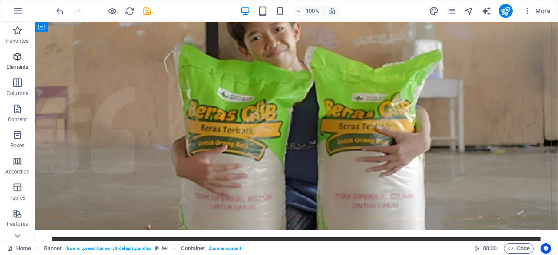
click at [15, 60] on icon "button" at bounding box center [17, 56] width 10 height 10
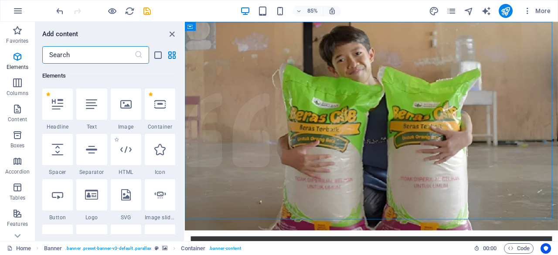
scroll to position [164, 0]
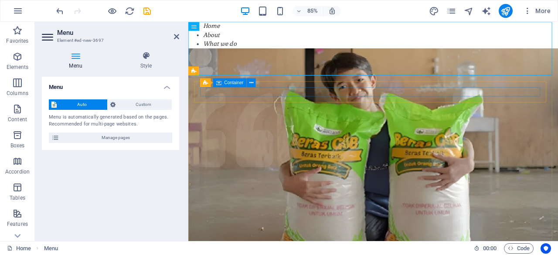
drag, startPoint x: 392, startPoint y: 46, endPoint x: 259, endPoint y: 100, distance: 143.3
click at [221, 24] on button at bounding box center [218, 26] width 9 height 9
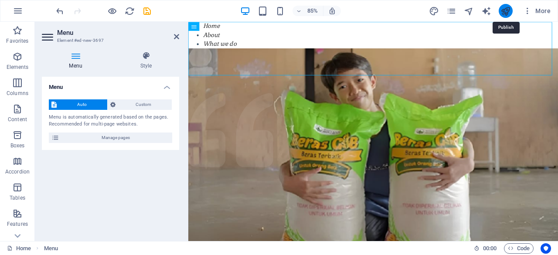
click at [504, 14] on icon "publish" at bounding box center [506, 11] width 10 height 10
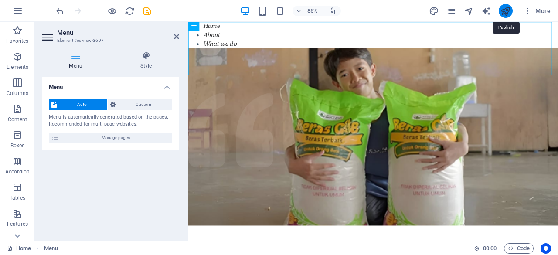
checkbox input "false"
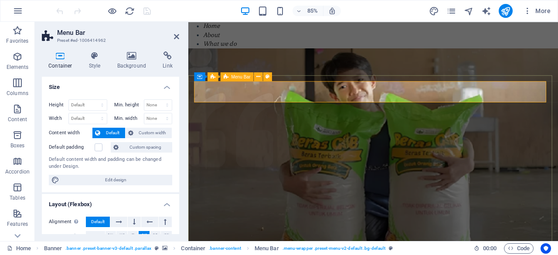
click at [238, 78] on span "Menu Bar" at bounding box center [241, 77] width 19 height 4
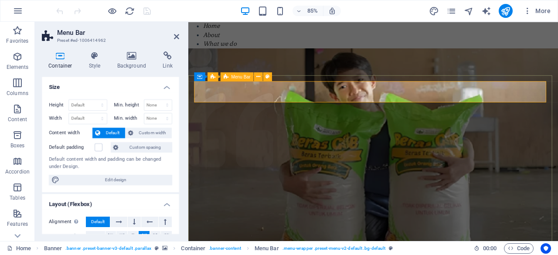
click at [238, 78] on span "Menu Bar" at bounding box center [241, 77] width 19 height 4
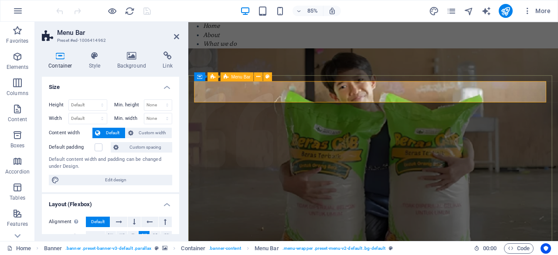
click at [238, 78] on span "Menu Bar" at bounding box center [241, 77] width 19 height 4
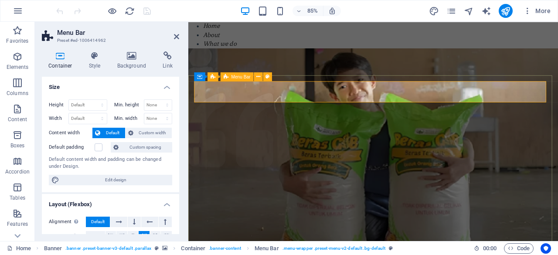
click at [238, 78] on span "Menu Bar" at bounding box center [241, 77] width 19 height 4
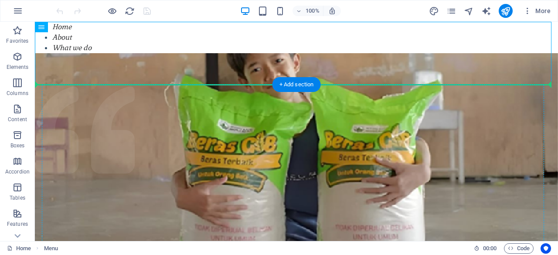
drag, startPoint x: 239, startPoint y: 48, endPoint x: 202, endPoint y: 100, distance: 63.5
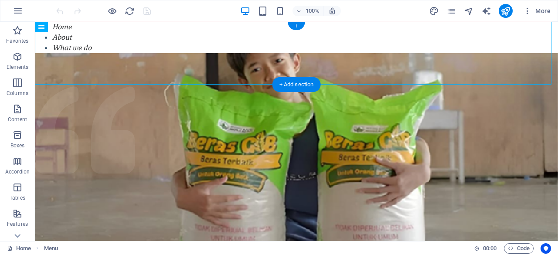
drag, startPoint x: 82, startPoint y: 48, endPoint x: 132, endPoint y: 76, distance: 57.4
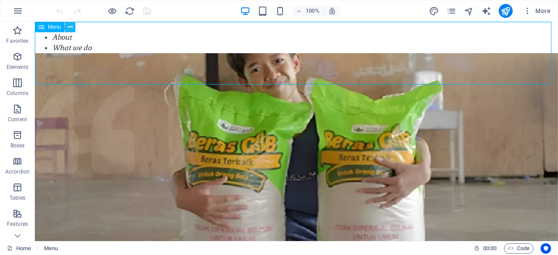
click at [72, 29] on icon at bounding box center [70, 27] width 5 height 9
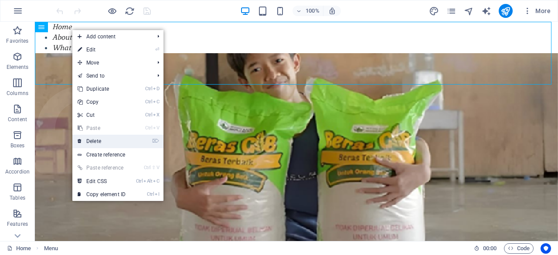
click at [108, 138] on link "⌦ Delete" at bounding box center [101, 141] width 58 height 13
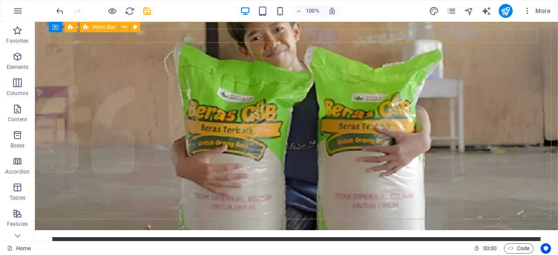
click at [100, 30] on span "Menu Bar" at bounding box center [103, 26] width 23 height 5
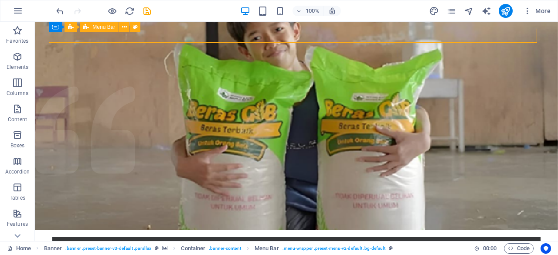
click at [100, 30] on span "Menu Bar" at bounding box center [103, 26] width 23 height 5
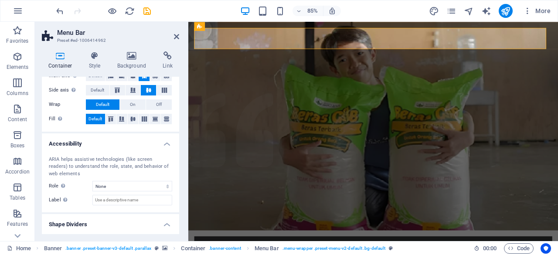
scroll to position [180, 0]
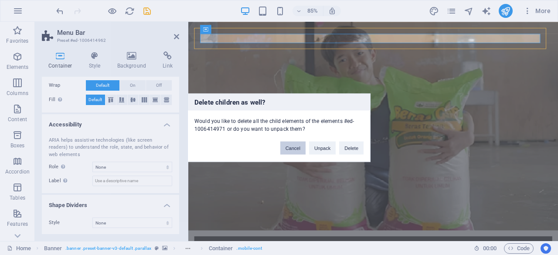
click at [297, 147] on button "Cancel" at bounding box center [292, 147] width 25 height 13
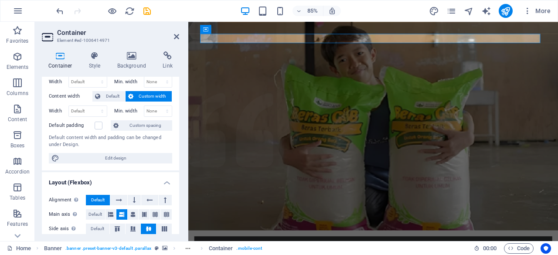
scroll to position [0, 0]
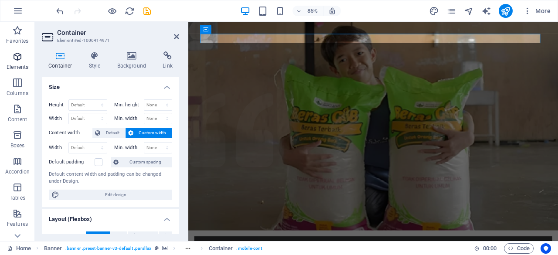
click at [21, 64] on p "Elements" at bounding box center [18, 67] width 22 height 7
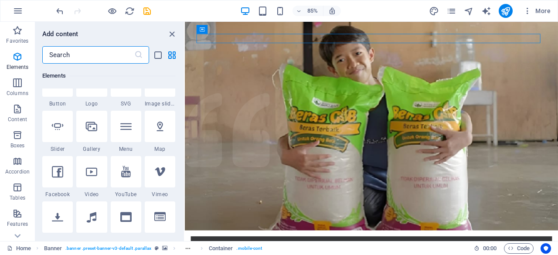
scroll to position [202, 0]
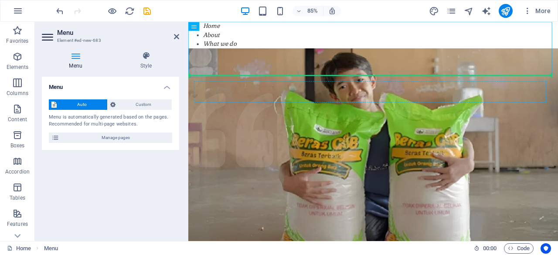
drag, startPoint x: 393, startPoint y: 48, endPoint x: 241, endPoint y: 106, distance: 162.5
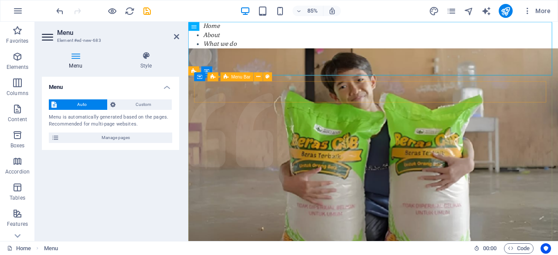
drag, startPoint x: 406, startPoint y: 48, endPoint x: 253, endPoint y: 110, distance: 164.9
click at [220, 24] on icon at bounding box center [218, 26] width 4 height 8
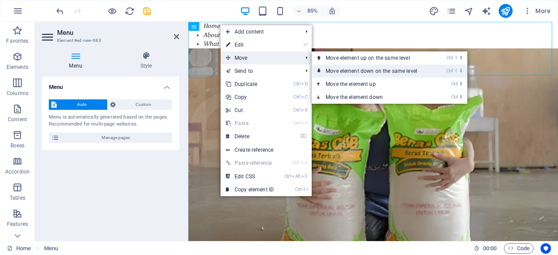
click at [342, 69] on link "Ctrl ⇧ ⬇ Move element down on the same level" at bounding box center [373, 71] width 123 height 13
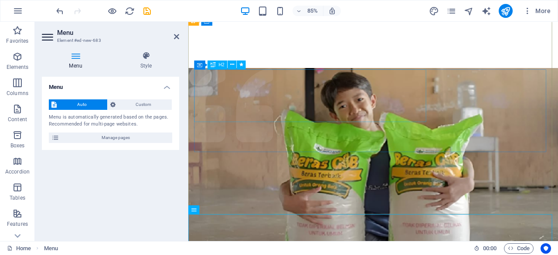
scroll to position [168, 0]
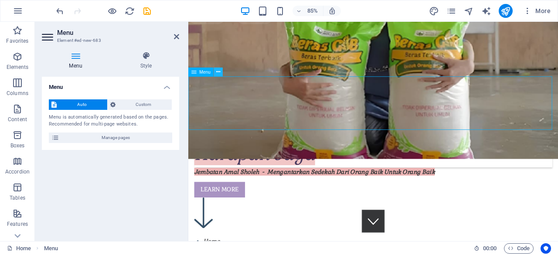
click at [220, 75] on icon at bounding box center [218, 72] width 4 height 8
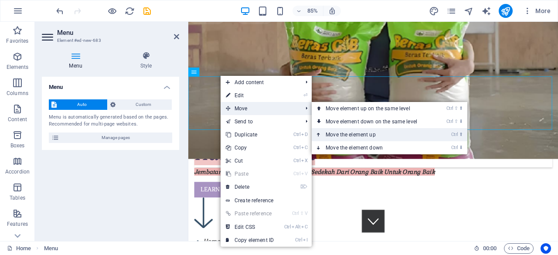
click at [336, 131] on link "Ctrl ⬆ Move the element up" at bounding box center [373, 134] width 123 height 13
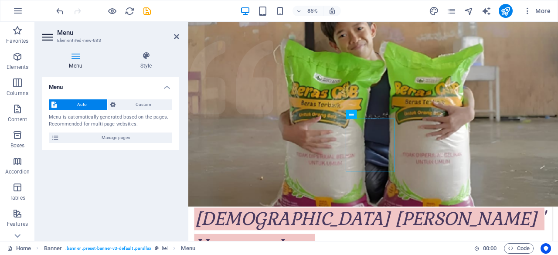
scroll to position [66, 0]
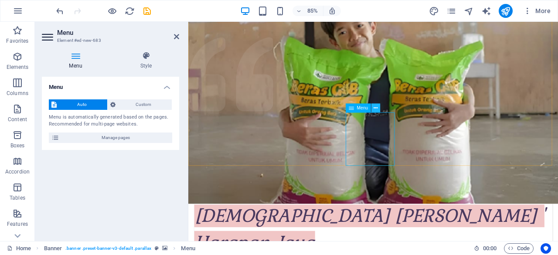
click at [377, 107] on icon at bounding box center [376, 108] width 4 height 8
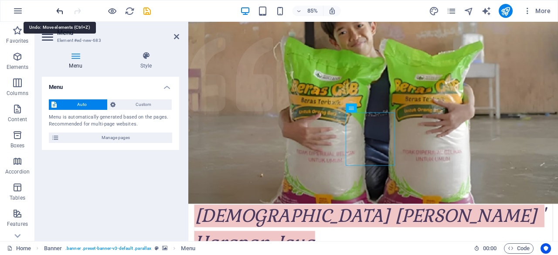
click at [60, 7] on icon "undo" at bounding box center [60, 11] width 10 height 10
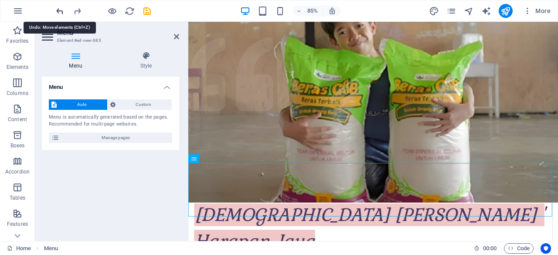
click at [60, 7] on icon "undo" at bounding box center [60, 11] width 10 height 10
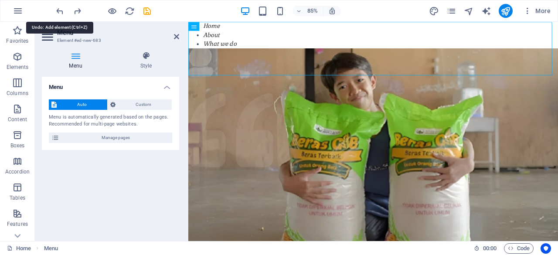
scroll to position [0, 0]
click at [219, 28] on icon at bounding box center [218, 26] width 4 height 8
click at [387, 40] on nav "Home About What we do Projects Volunteers Donate" at bounding box center [405, 53] width 435 height 63
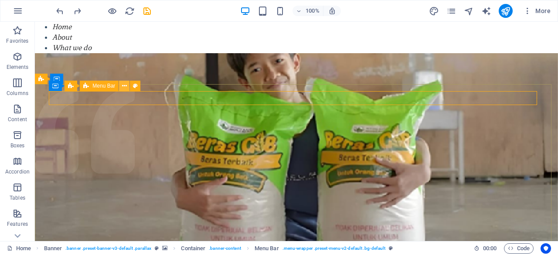
click at [125, 89] on icon at bounding box center [124, 86] width 5 height 9
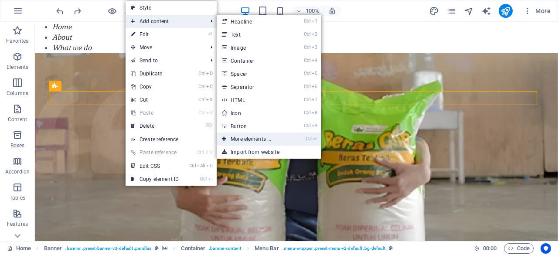
click at [266, 140] on link "Ctrl ⏎ More elements ..." at bounding box center [253, 139] width 72 height 13
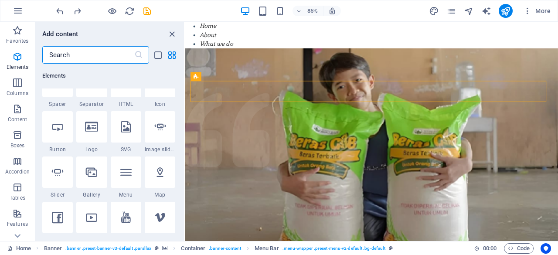
scroll to position [163, 0]
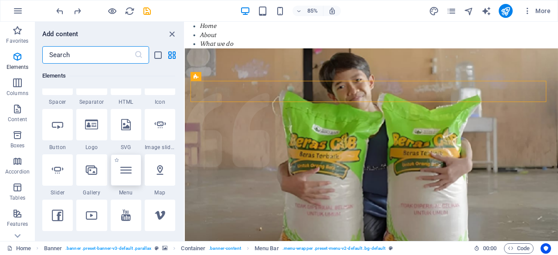
click at [126, 172] on icon at bounding box center [125, 169] width 11 height 11
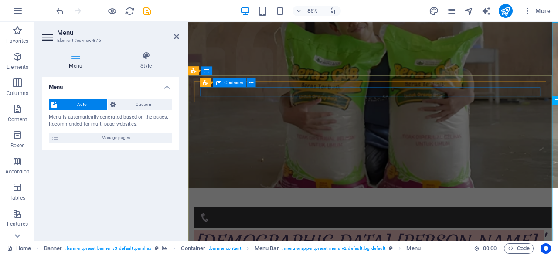
scroll to position [0, 0]
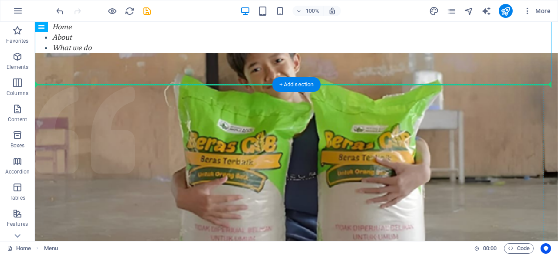
drag, startPoint x: 167, startPoint y: 56, endPoint x: 315, endPoint y: 98, distance: 153.2
drag, startPoint x: 280, startPoint y: 45, endPoint x: 298, endPoint y: 101, distance: 58.7
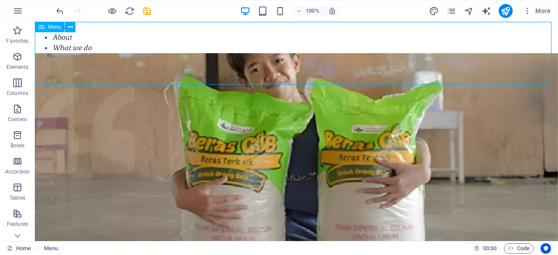
click at [40, 30] on icon at bounding box center [41, 27] width 6 height 10
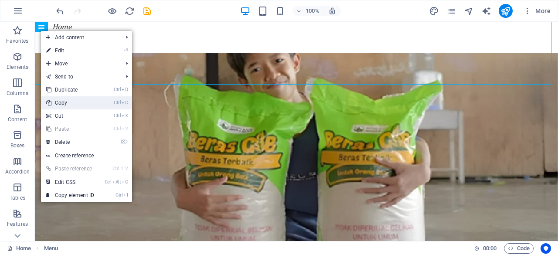
click at [96, 105] on link "Ctrl C Copy" at bounding box center [70, 102] width 58 height 13
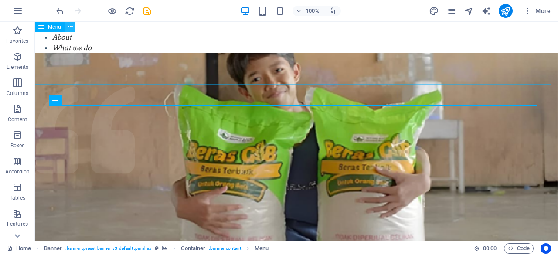
click at [73, 26] on button at bounding box center [70, 27] width 10 height 10
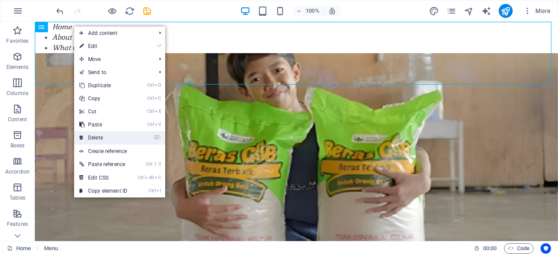
drag, startPoint x: 124, startPoint y: 140, endPoint x: 89, endPoint y: 118, distance: 41.1
click at [124, 140] on link "⌦ Delete" at bounding box center [103, 137] width 58 height 13
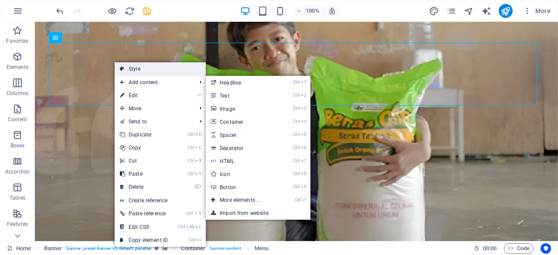
click at [136, 73] on link "Style" at bounding box center [160, 68] width 91 height 13
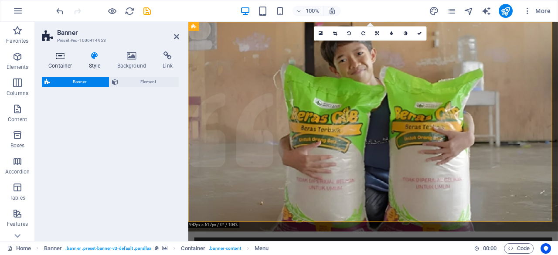
select select "rem"
select select "px"
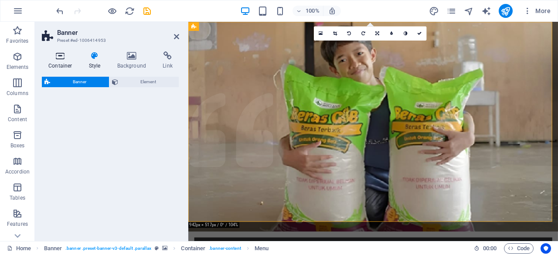
select select "px"
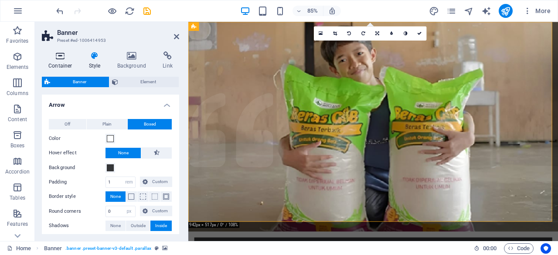
click at [55, 57] on icon at bounding box center [60, 55] width 37 height 9
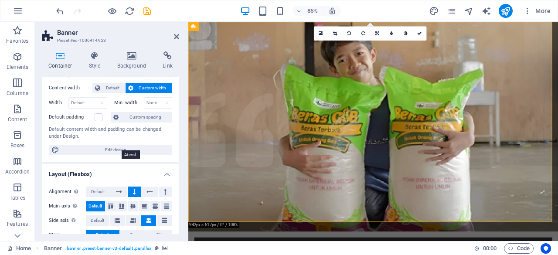
scroll to position [36, 0]
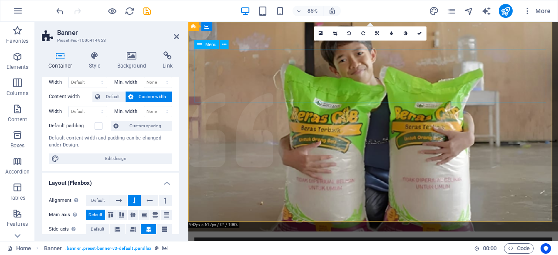
select select
select select "1"
select select
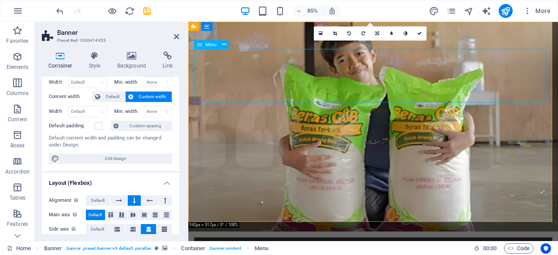
select select "2"
select select
select select "3"
select select
select select "4"
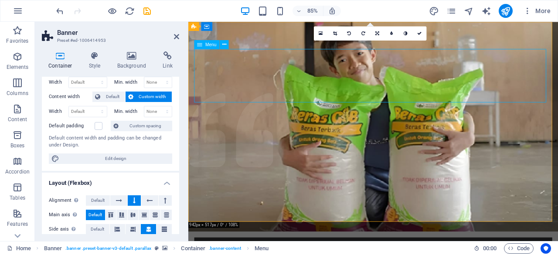
select select
select select "5"
select select
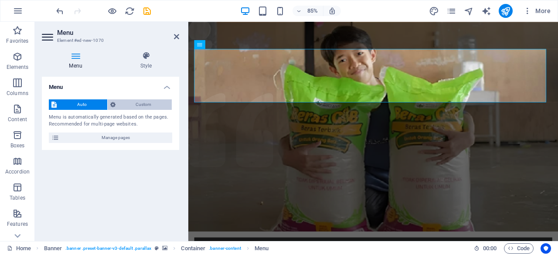
click at [134, 104] on span "Custom" at bounding box center [143, 104] width 51 height 10
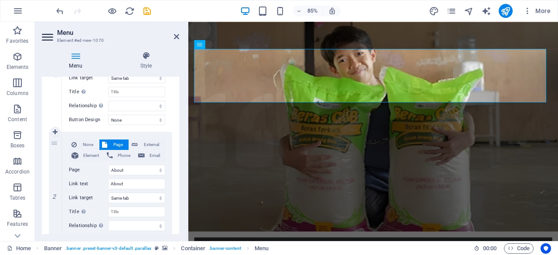
scroll to position [0, 0]
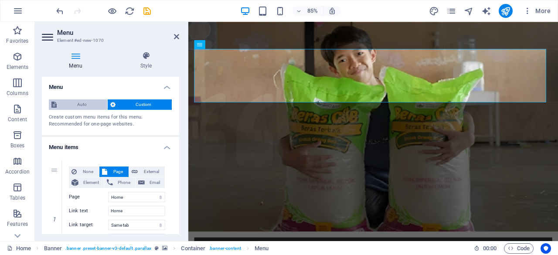
click at [87, 102] on span "Auto" at bounding box center [81, 104] width 45 height 10
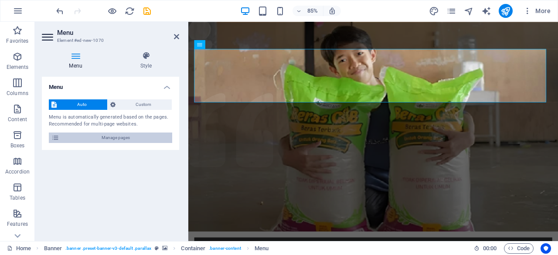
click at [102, 136] on span "Manage pages" at bounding box center [116, 138] width 108 height 10
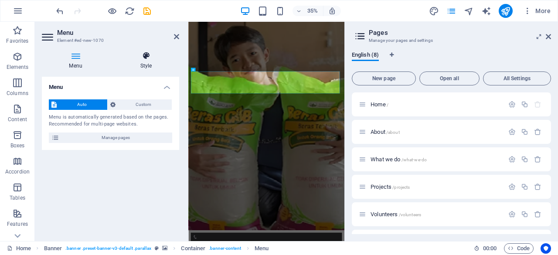
click at [152, 64] on h4 "Style" at bounding box center [146, 60] width 66 height 18
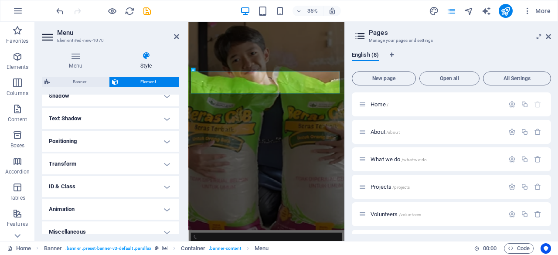
scroll to position [228, 0]
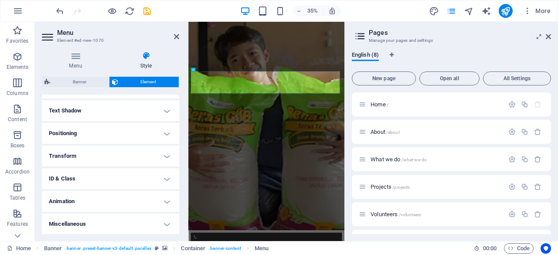
click at [121, 167] on ul "Layout How this element expands within the layout (Flexbox). Size Default auto …" at bounding box center [110, 50] width 137 height 369
click at [124, 164] on h4 "Transform" at bounding box center [110, 156] width 137 height 21
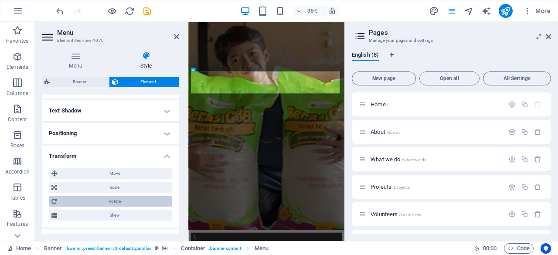
click at [123, 199] on span "Rotate" at bounding box center [114, 201] width 110 height 10
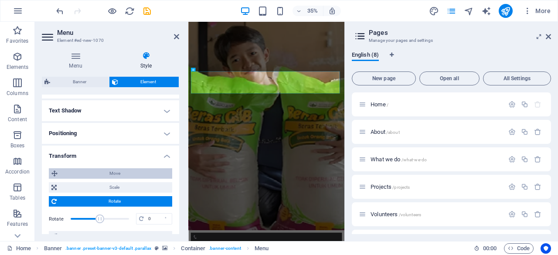
click at [117, 176] on span "Move" at bounding box center [114, 173] width 109 height 10
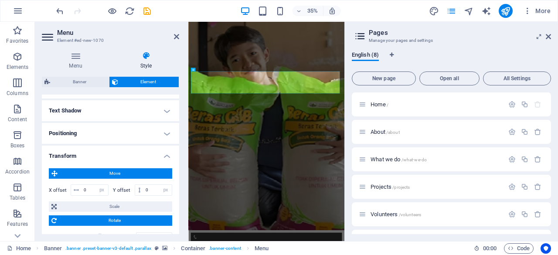
click at [165, 156] on h4 "Transform" at bounding box center [110, 154] width 137 height 16
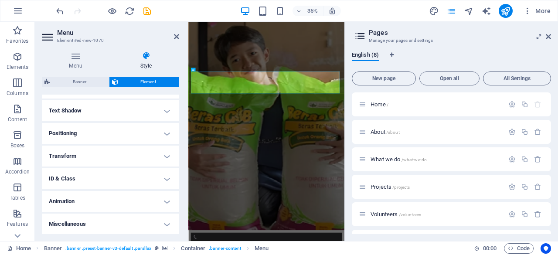
click at [139, 133] on h4 "Positioning" at bounding box center [110, 133] width 137 height 21
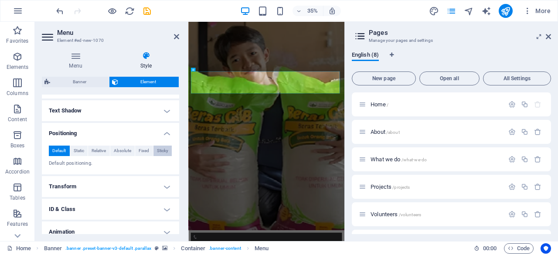
click at [165, 152] on span "Sticky" at bounding box center [162, 151] width 11 height 10
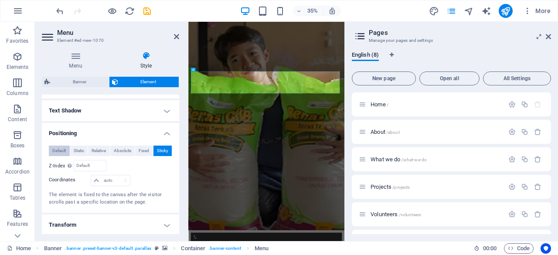
click at [59, 150] on span "Default" at bounding box center [59, 151] width 14 height 10
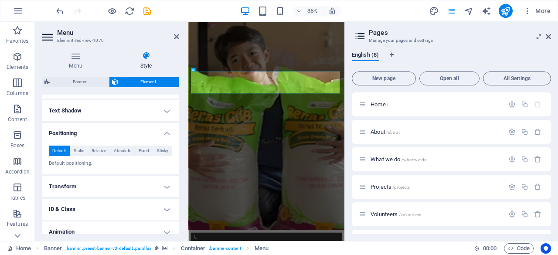
click at [151, 109] on h4 "Text Shadow" at bounding box center [110, 110] width 137 height 21
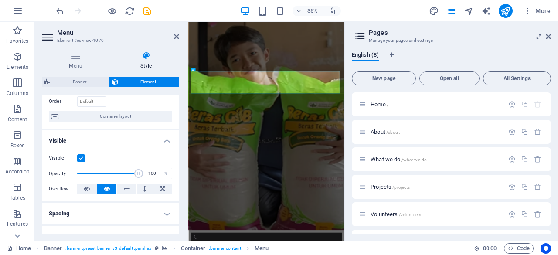
scroll to position [0, 0]
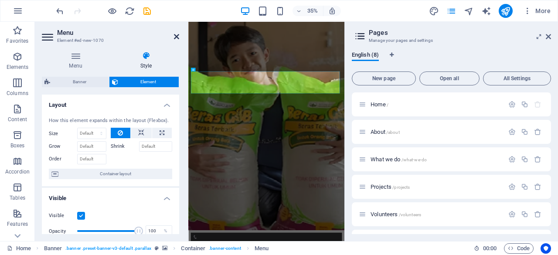
click at [175, 36] on icon at bounding box center [176, 36] width 5 height 7
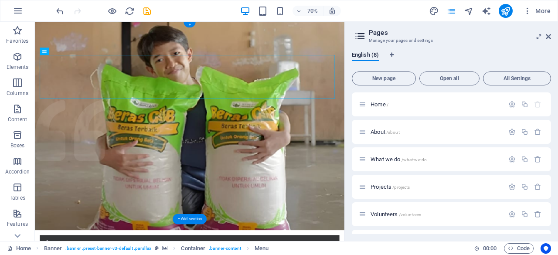
drag, startPoint x: 102, startPoint y: 82, endPoint x: 107, endPoint y: 116, distance: 33.5
click at [65, 53] on icon at bounding box center [64, 51] width 3 height 7
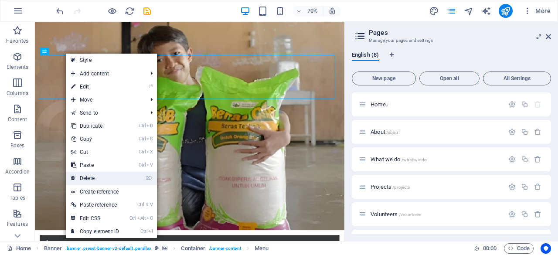
click at [110, 180] on link "⌦ Delete" at bounding box center [95, 178] width 58 height 13
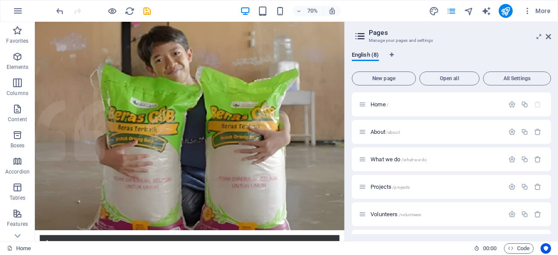
click at [552, 39] on aside "Pages Manage your pages and settings English (8) New page Open all All Settings…" at bounding box center [451, 131] width 214 height 219
click at [547, 34] on icon at bounding box center [548, 36] width 5 height 7
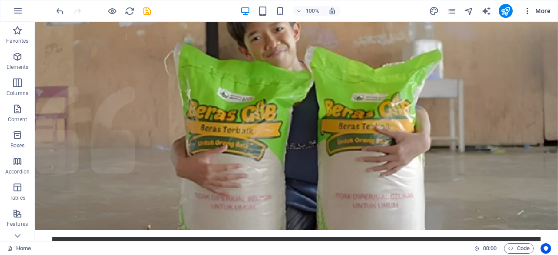
click at [532, 14] on icon "button" at bounding box center [527, 11] width 9 height 9
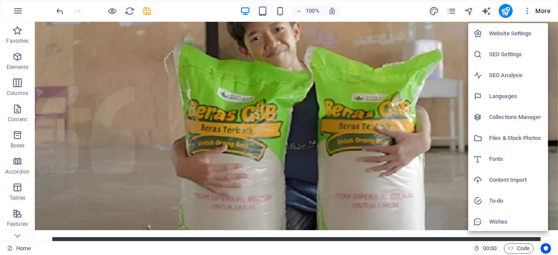
click at [17, 12] on div at bounding box center [279, 127] width 558 height 255
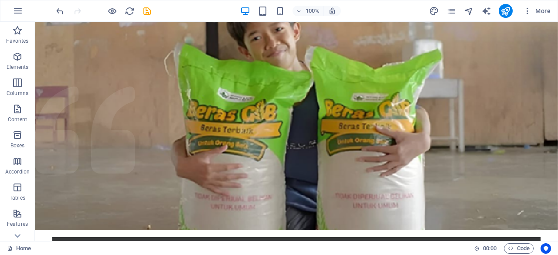
click at [17, 12] on icon "button" at bounding box center [18, 11] width 10 height 10
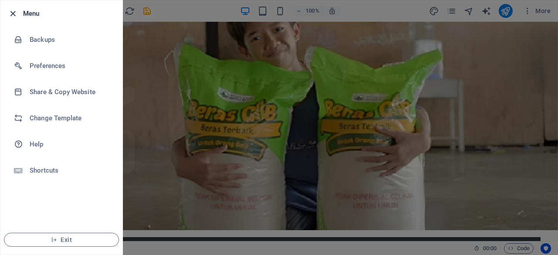
click at [11, 10] on icon "button" at bounding box center [13, 14] width 10 height 10
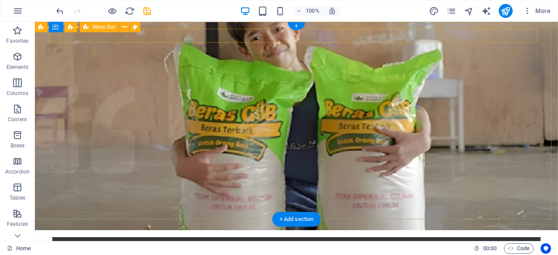
click at [140, 237] on div "Home About What we do Projects Volunteers Donate Home About What we do Projects…" at bounding box center [296, 244] width 488 height 14
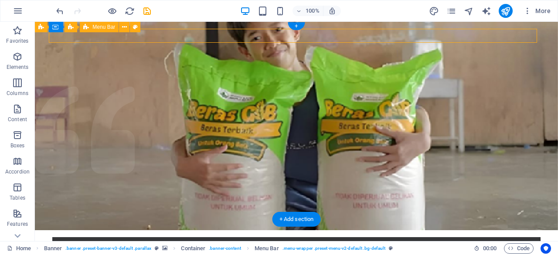
click at [140, 237] on div "Home About What we do Projects Volunteers Donate Home About What we do Projects…" at bounding box center [296, 244] width 488 height 14
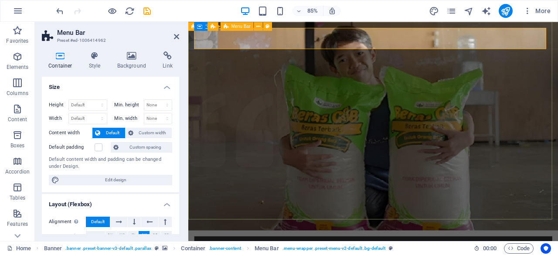
click at [19, 10] on icon "button" at bounding box center [18, 11] width 10 height 10
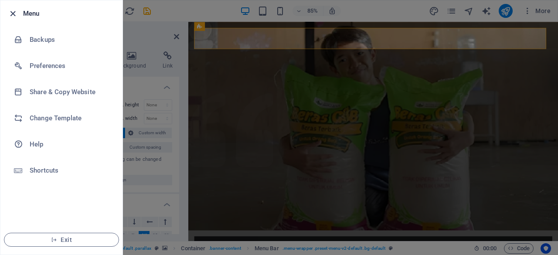
click at [12, 12] on icon "button" at bounding box center [13, 14] width 10 height 10
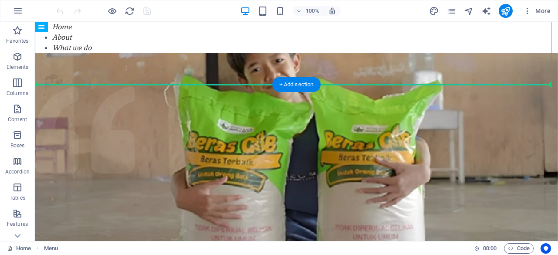
drag, startPoint x: 91, startPoint y: 50, endPoint x: 88, endPoint y: 102, distance: 51.5
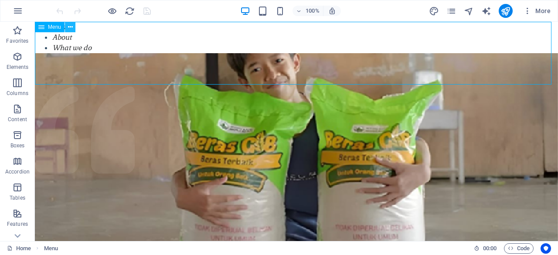
click at [70, 29] on icon at bounding box center [70, 27] width 5 height 9
click at [351, 44] on nav "Home About What we do Projects Volunteers Donate" at bounding box center [296, 53] width 523 height 63
click at [41, 28] on icon at bounding box center [41, 27] width 6 height 10
click at [59, 38] on nav "Home About What we do Projects Volunteers Donate" at bounding box center [296, 53] width 523 height 63
click at [72, 30] on icon at bounding box center [70, 27] width 5 height 9
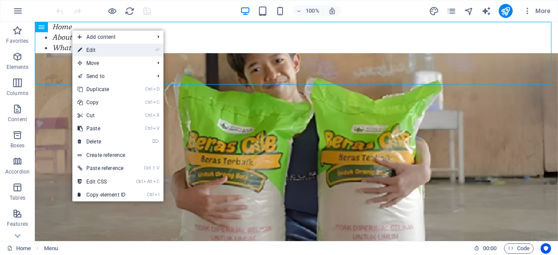
click at [83, 49] on link "⏎ Edit" at bounding box center [101, 50] width 58 height 13
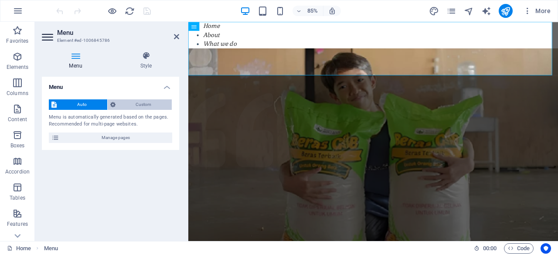
click at [118, 104] on button "Custom" at bounding box center [140, 104] width 65 height 10
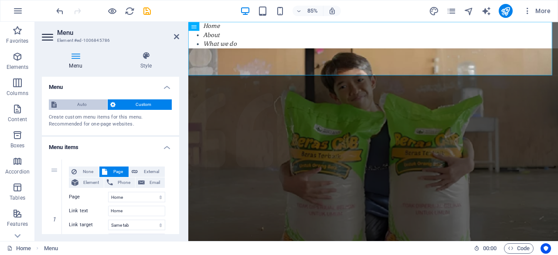
click at [92, 104] on span "Auto" at bounding box center [81, 104] width 45 height 10
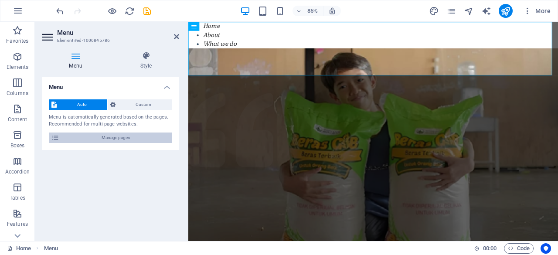
click at [105, 137] on span "Manage pages" at bounding box center [116, 138] width 108 height 10
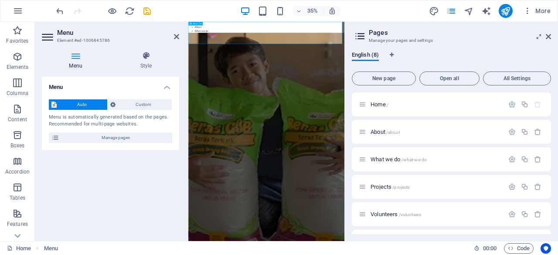
click at [374, 52] on nav "Home About What we do Projects Volunteers Donate" at bounding box center [411, 53] width 446 height 63
click at [147, 64] on h4 "Style" at bounding box center [146, 60] width 66 height 18
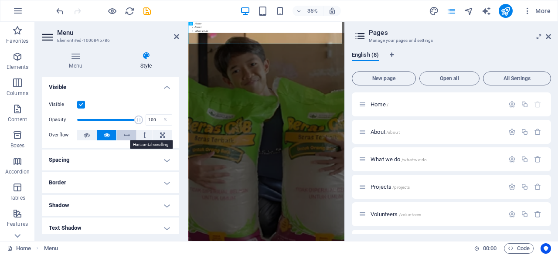
click at [130, 137] on button at bounding box center [127, 135] width 20 height 10
click at [130, 134] on button at bounding box center [127, 135] width 20 height 10
drag, startPoint x: 176, startPoint y: 38, endPoint x: 201, endPoint y: 24, distance: 28.9
click at [176, 39] on icon at bounding box center [176, 36] width 5 height 7
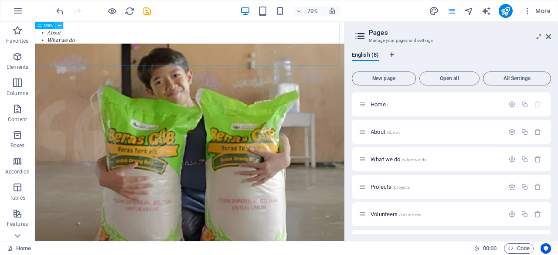
click at [57, 27] on button at bounding box center [59, 25] width 7 height 7
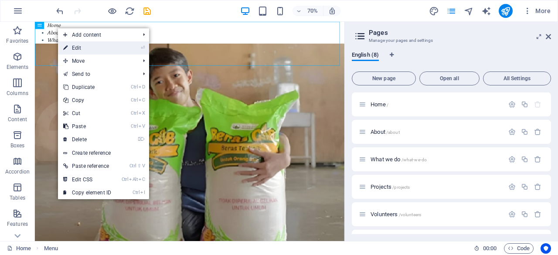
click at [76, 43] on link "⏎ Edit" at bounding box center [87, 47] width 58 height 13
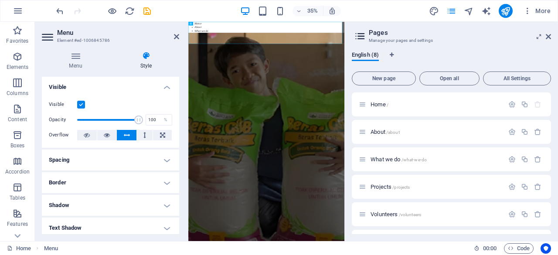
click at [116, 164] on h4 "Spacing" at bounding box center [110, 160] width 137 height 21
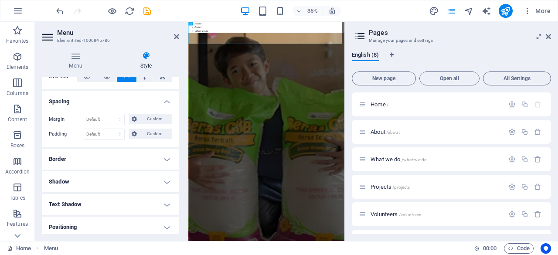
scroll to position [60, 0]
click at [116, 164] on h4 "Border" at bounding box center [110, 157] width 137 height 21
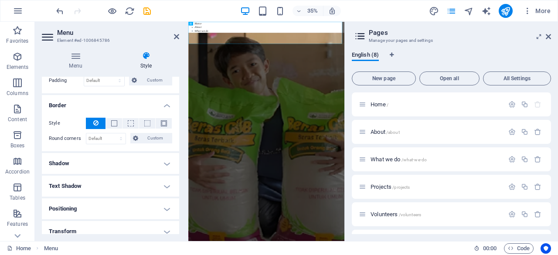
scroll to position [113, 0]
click at [116, 164] on h4 "Shadow" at bounding box center [110, 163] width 137 height 21
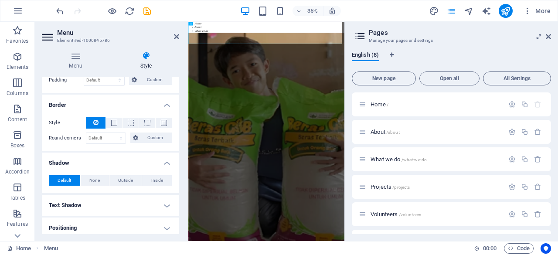
scroll to position [136, 0]
